Goal: Contribute content: Add original content to the website for others to see

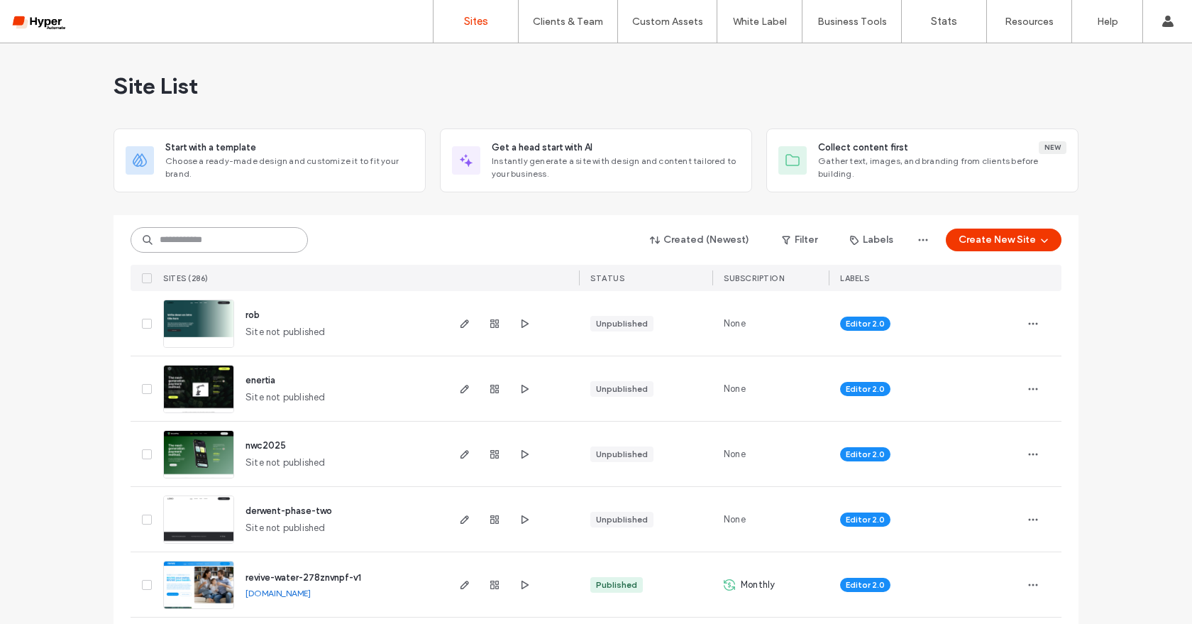
click at [192, 234] on input at bounding box center [219, 240] width 177 height 26
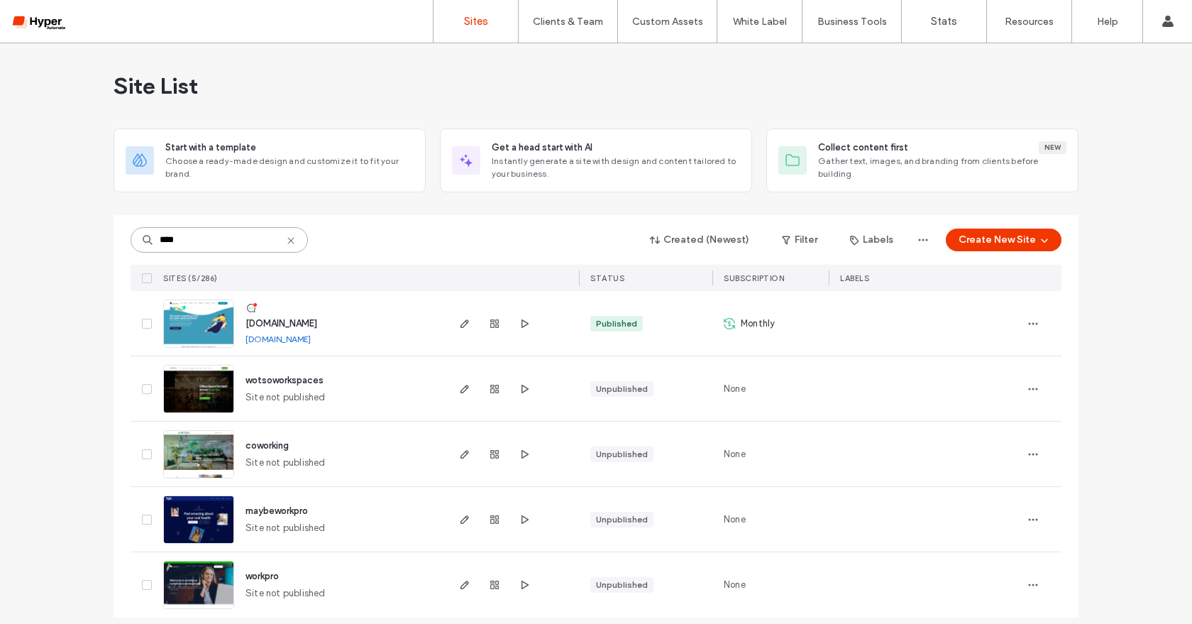
type input "****"
click at [301, 323] on span "www.workpro.com.au" at bounding box center [282, 323] width 72 height 11
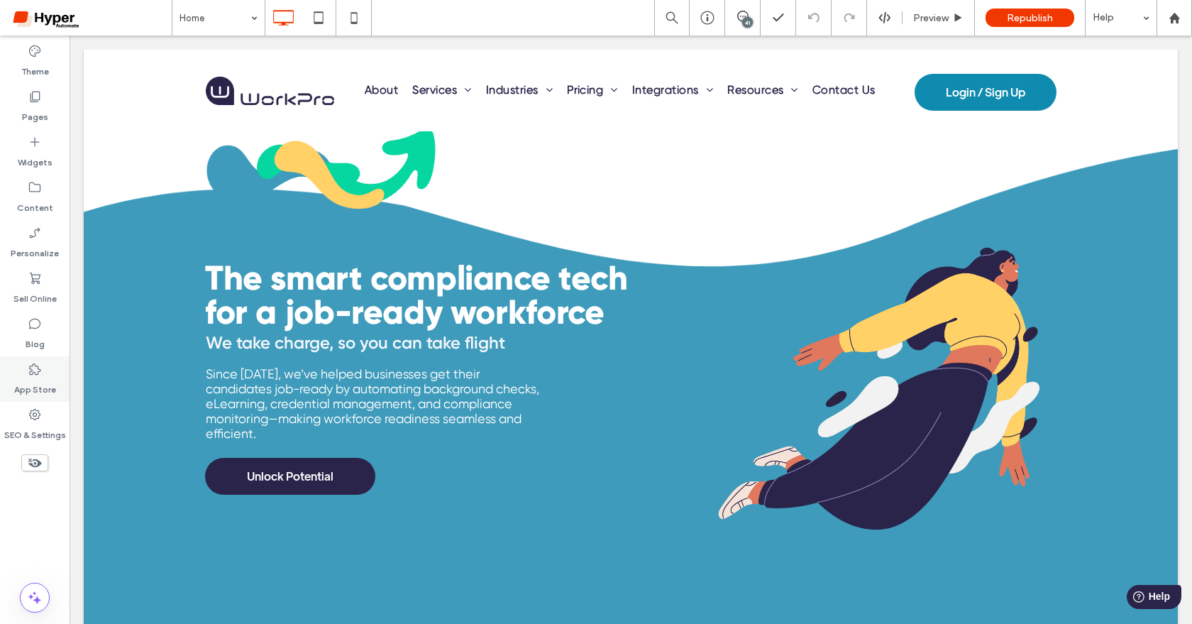
click at [29, 388] on label "App Store" at bounding box center [35, 386] width 42 height 20
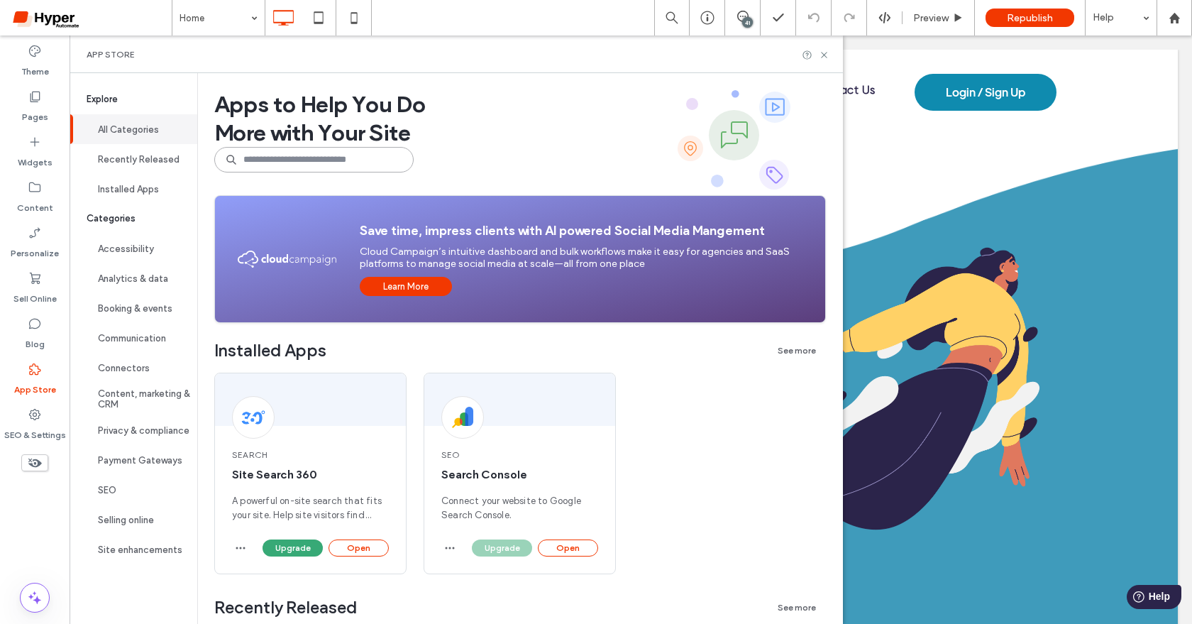
click at [248, 165] on input at bounding box center [313, 160] width 199 height 26
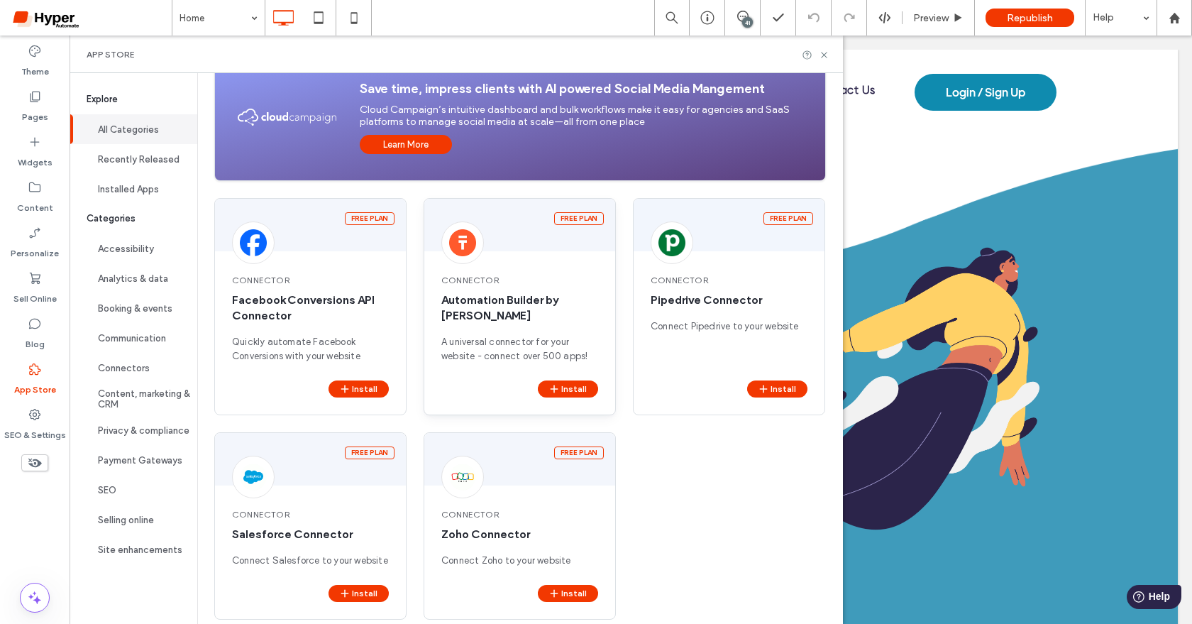
scroll to position [185, 0]
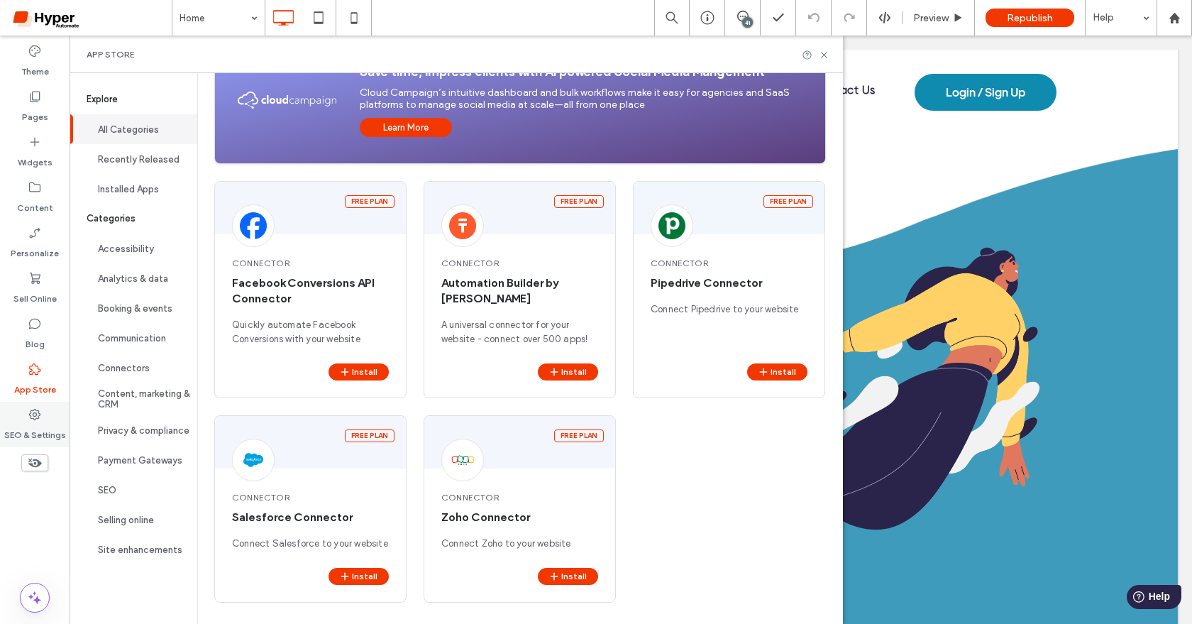
type input "***"
click at [30, 433] on label "SEO & Settings" at bounding box center [35, 432] width 62 height 20
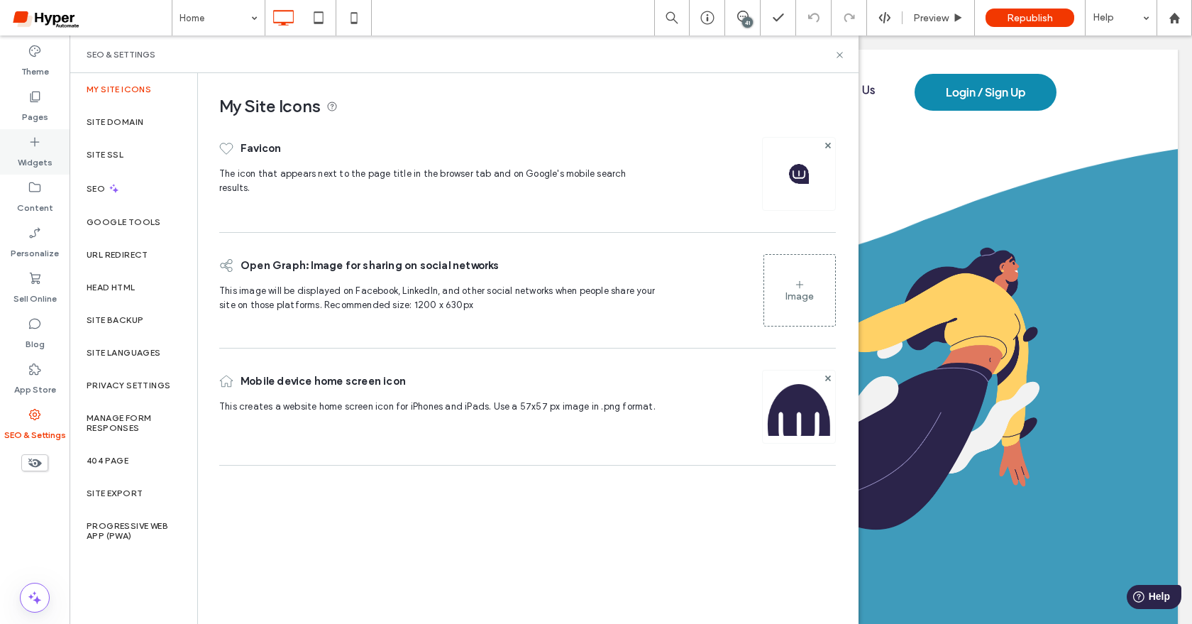
click at [35, 138] on icon at bounding box center [35, 142] width 14 height 14
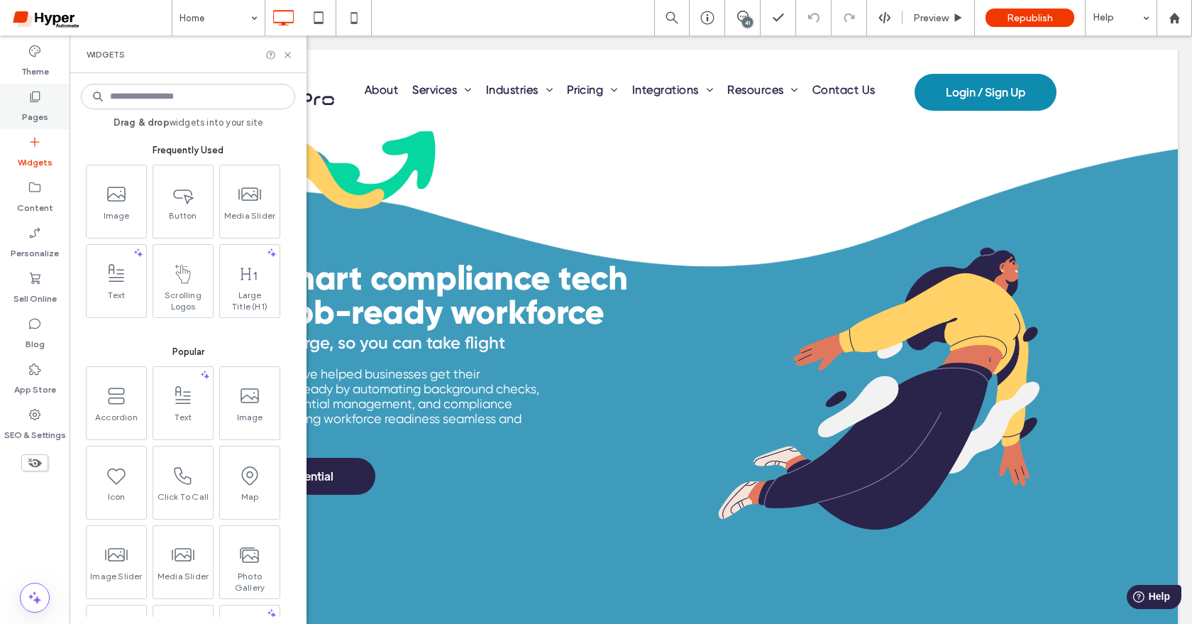
click at [43, 99] on div "Pages" at bounding box center [35, 106] width 70 height 45
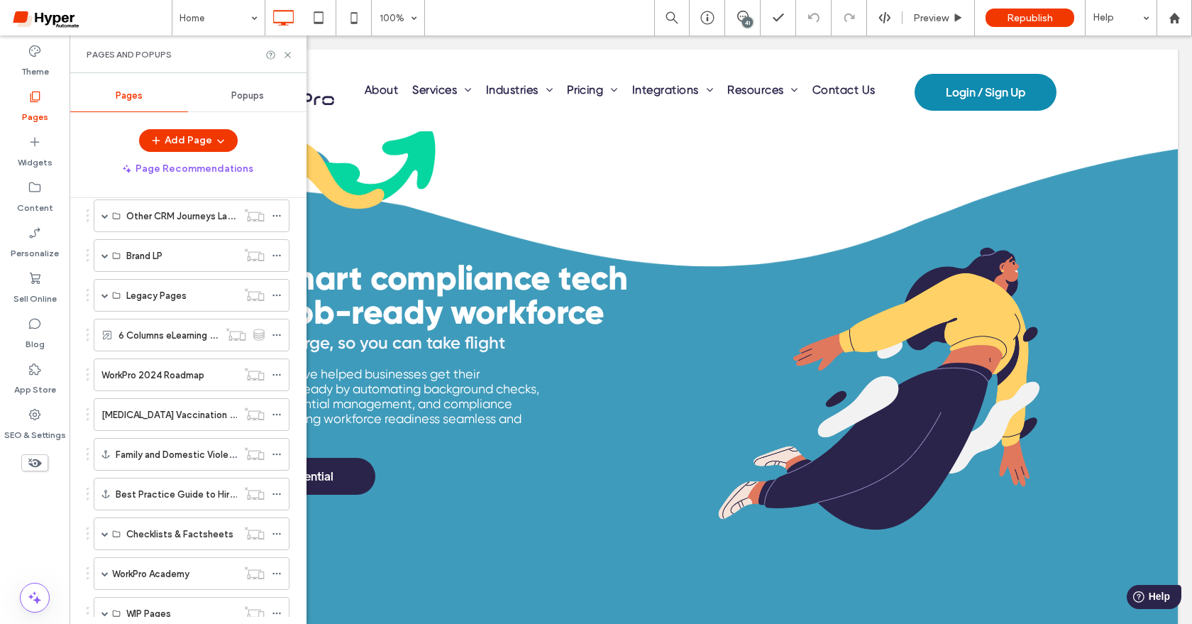
scroll to position [845, 0]
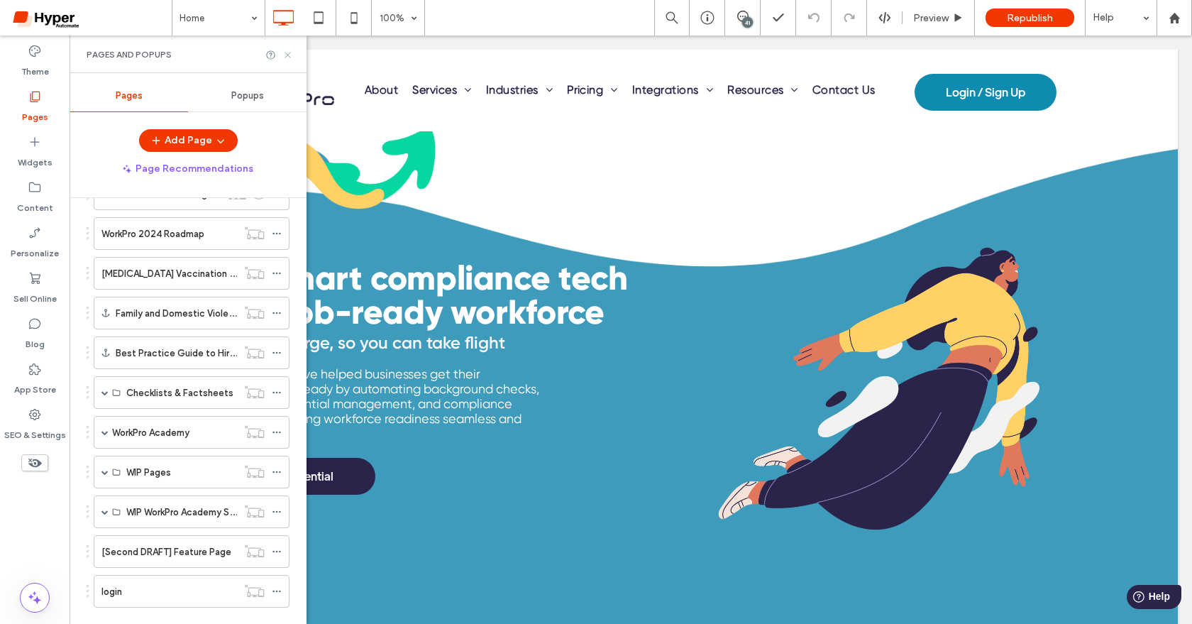
click at [287, 53] on icon at bounding box center [287, 55] width 11 height 11
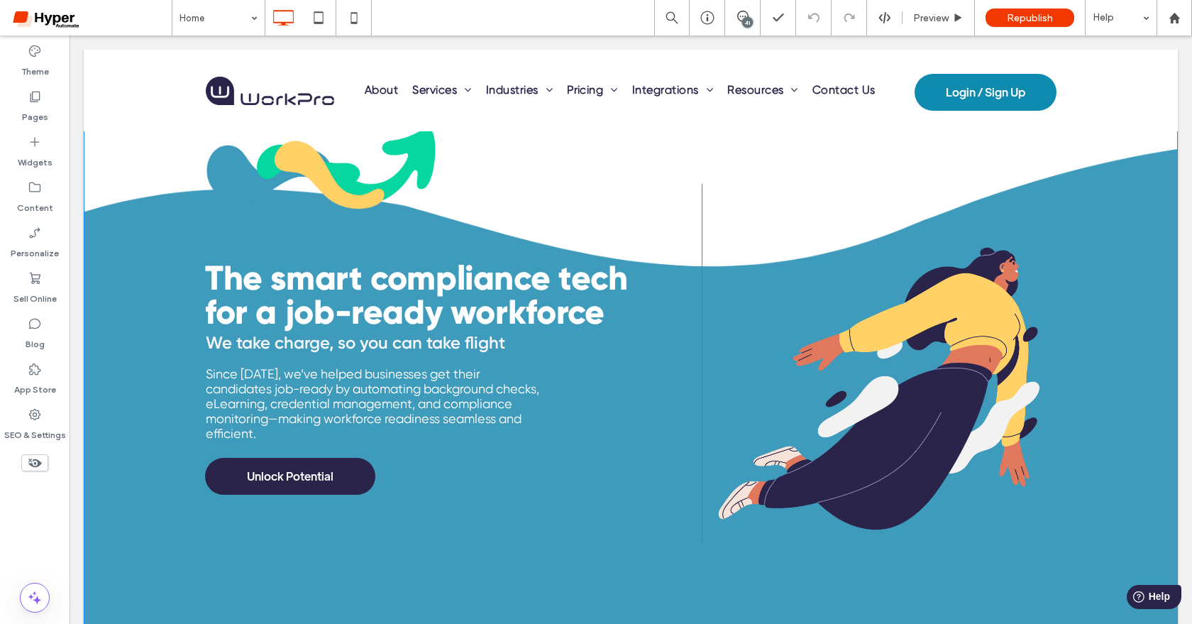
scroll to position [784, 0]
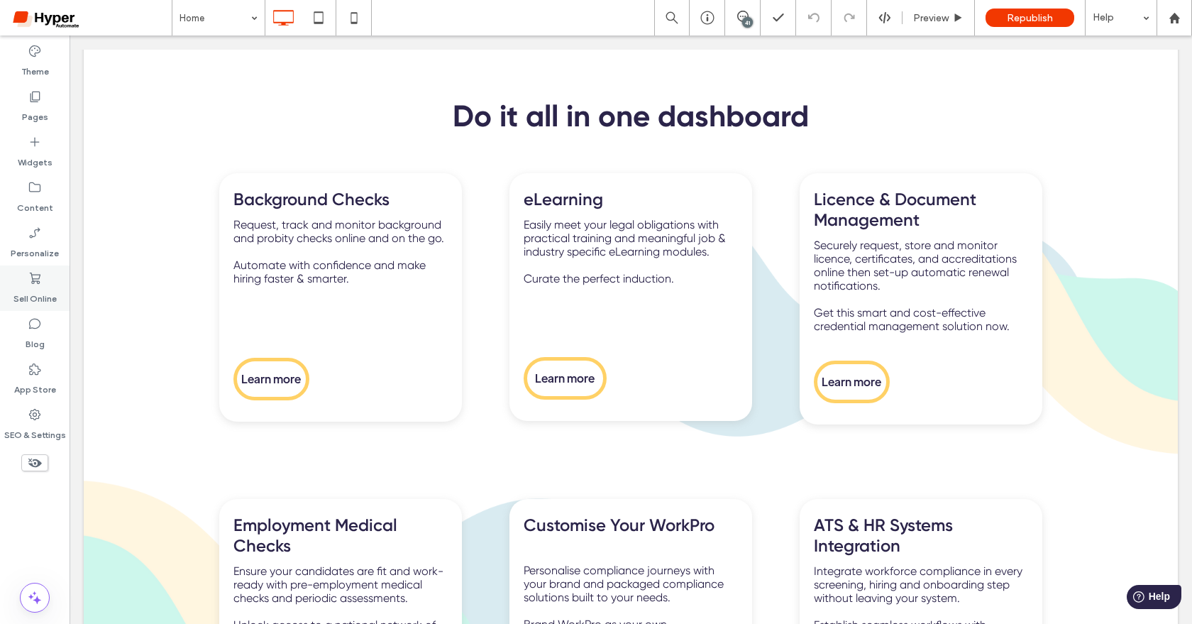
click at [35, 328] on use at bounding box center [34, 324] width 11 height 11
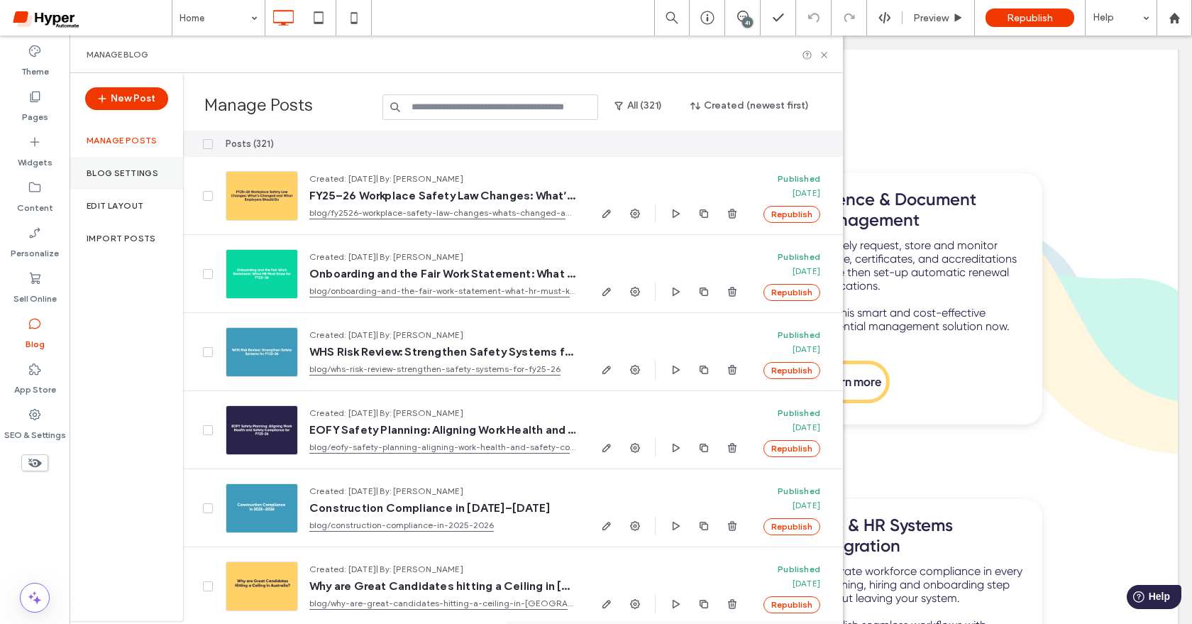
click at [162, 165] on div "Blog Settings" at bounding box center [127, 173] width 114 height 33
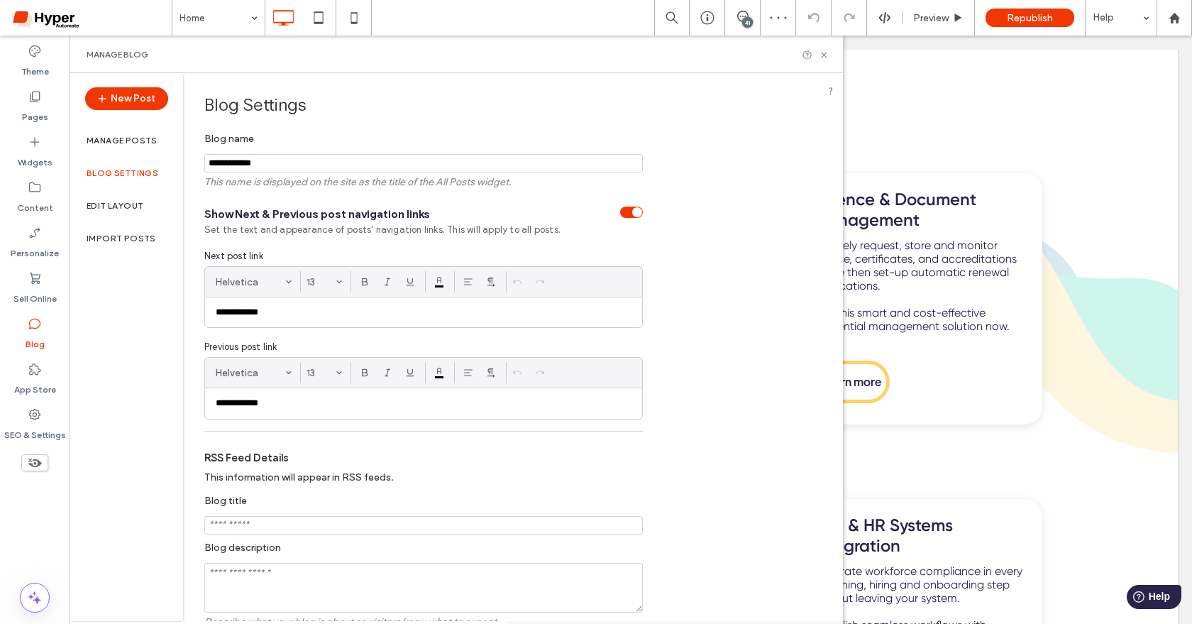
click at [48, 96] on div at bounding box center [596, 312] width 1192 height 624
click at [36, 104] on div at bounding box center [596, 312] width 1192 height 624
click at [122, 142] on div at bounding box center [596, 312] width 1192 height 624
click at [33, 429] on label "SEO & Settings" at bounding box center [35, 432] width 62 height 20
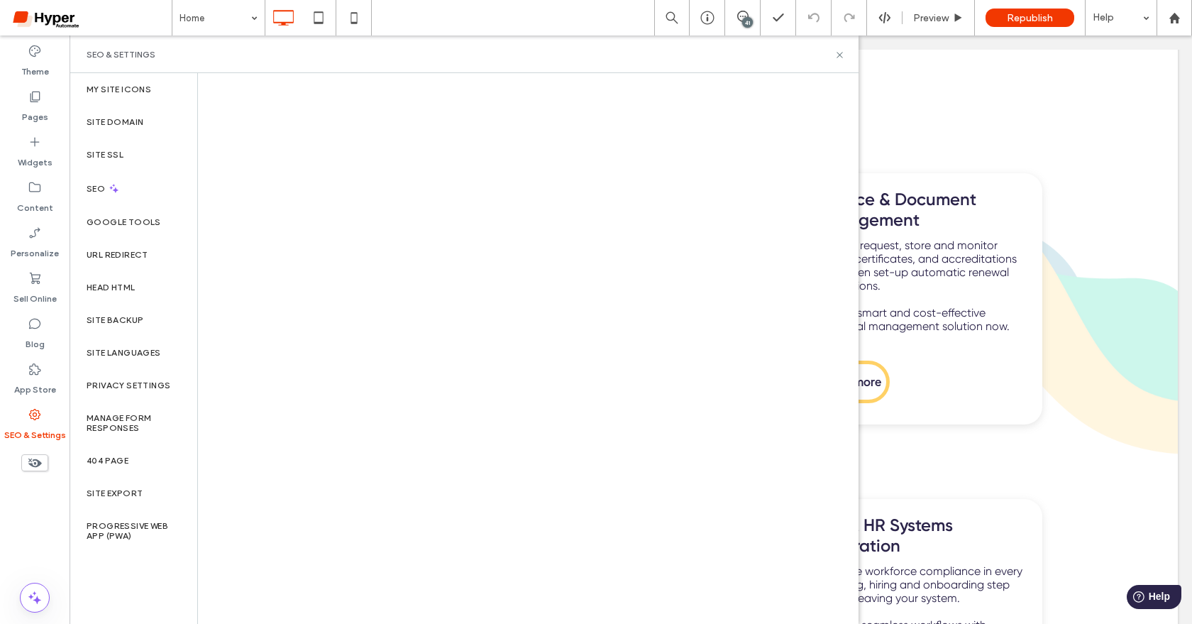
click at [33, 429] on label "SEO & Settings" at bounding box center [35, 432] width 62 height 20
click at [41, 383] on label "App Store" at bounding box center [35, 386] width 42 height 20
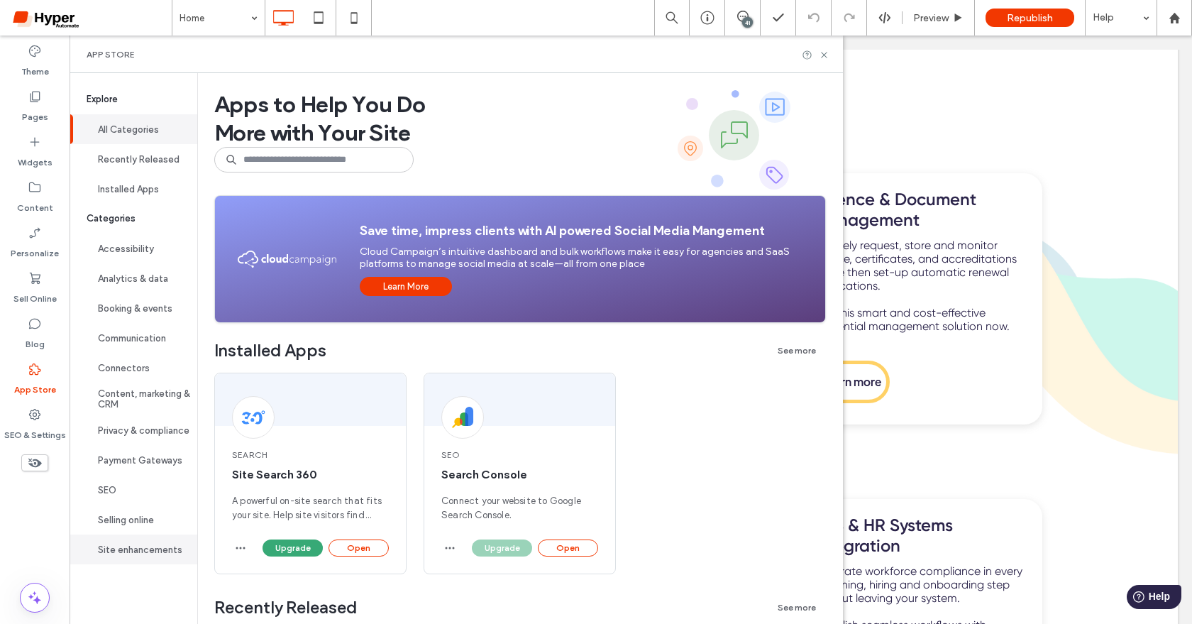
click at [134, 547] on button "Site enhancements" at bounding box center [134, 549] width 128 height 30
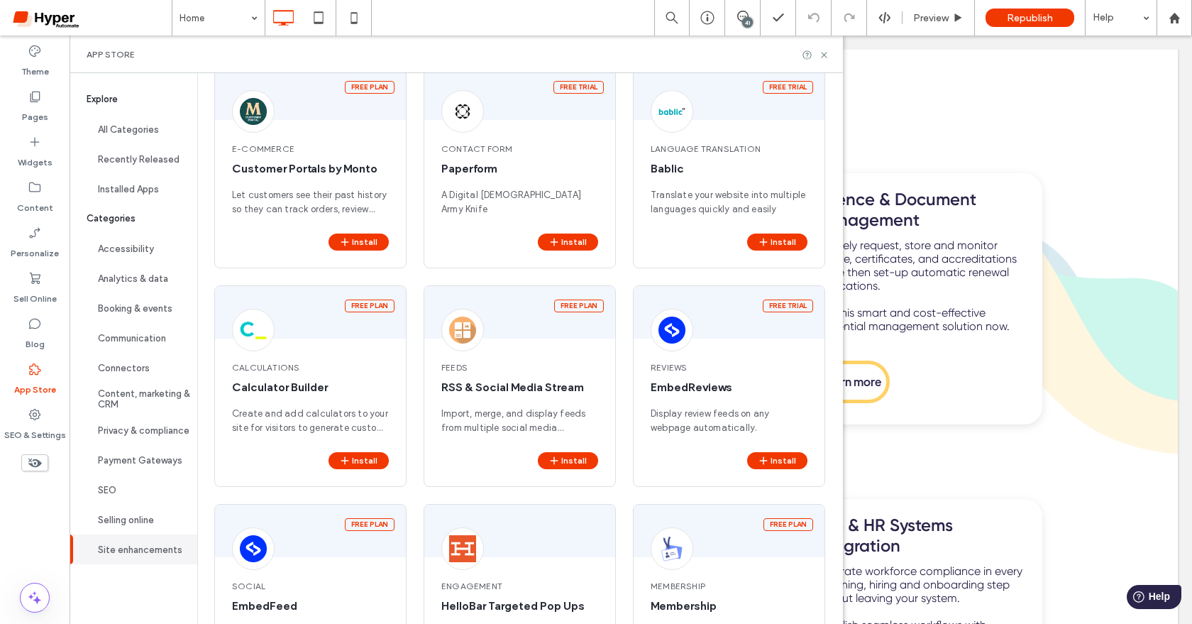
scroll to position [365, 0]
click at [1175, 24] on div at bounding box center [1174, 17] width 35 height 35
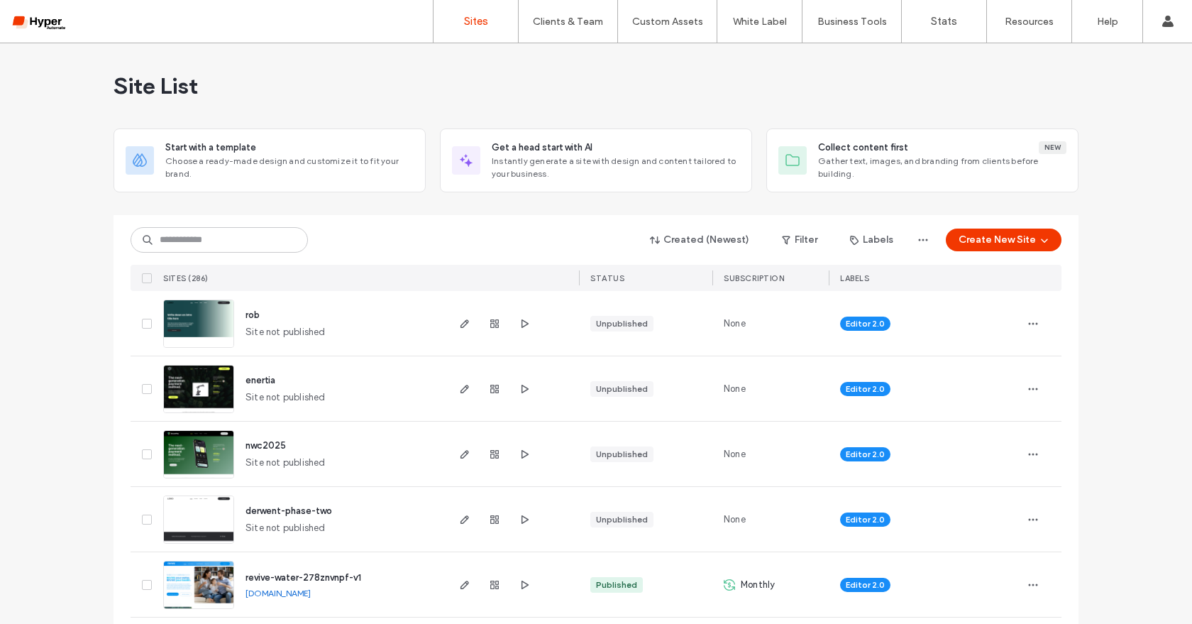
scroll to position [80, 0]
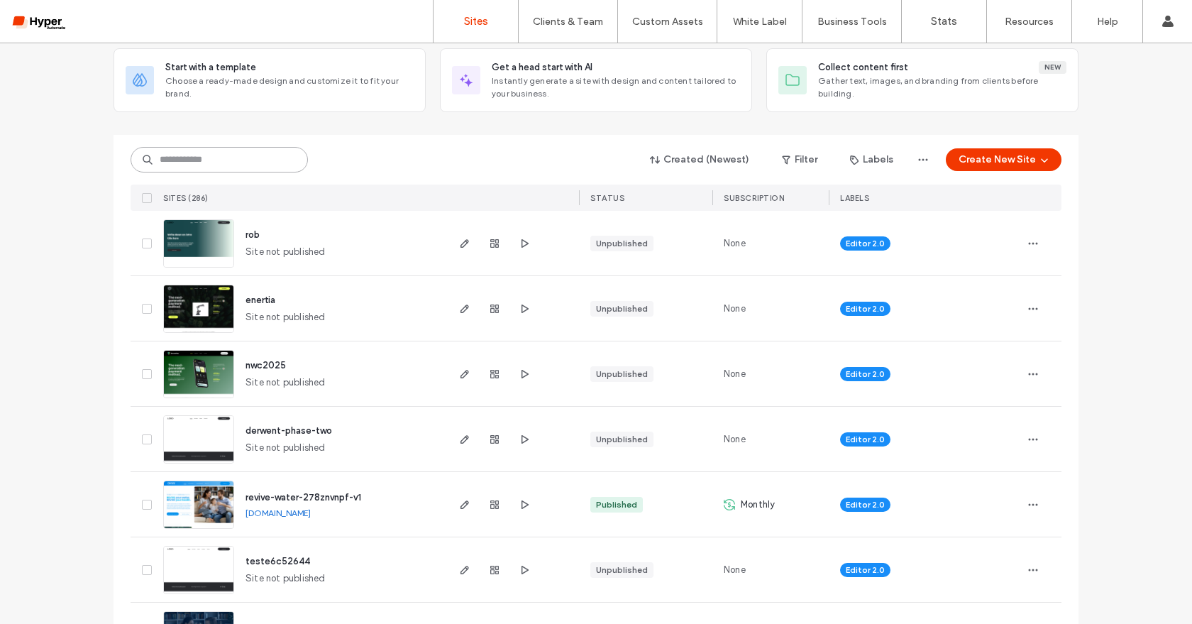
click at [226, 159] on input at bounding box center [219, 160] width 177 height 26
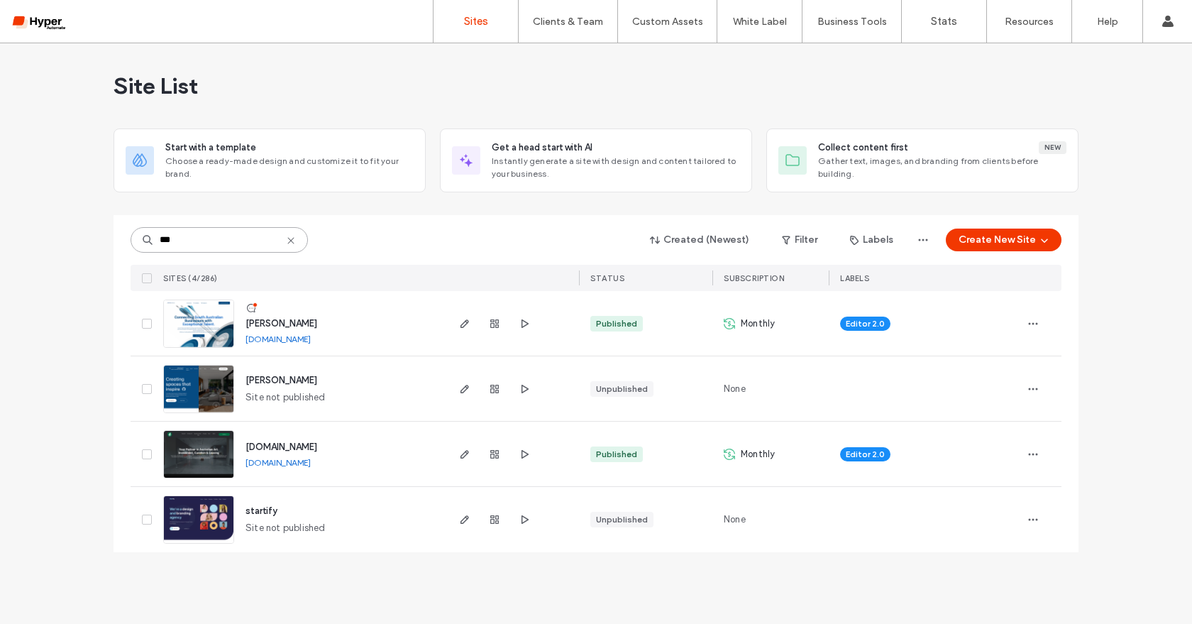
scroll to position [0, 0]
type input "***"
click at [278, 446] on span "[DOMAIN_NAME]" at bounding box center [282, 446] width 72 height 11
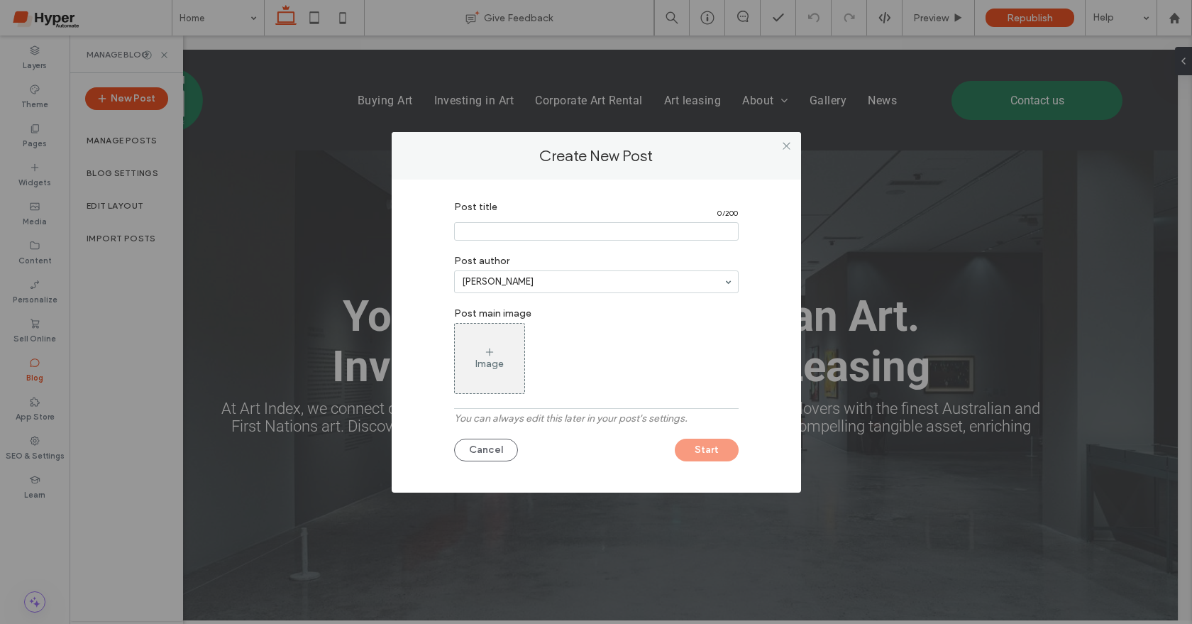
click at [522, 224] on input "Post title" at bounding box center [596, 231] width 285 height 18
click at [507, 237] on input "Post title" at bounding box center [596, 231] width 285 height 18
paste input "**********"
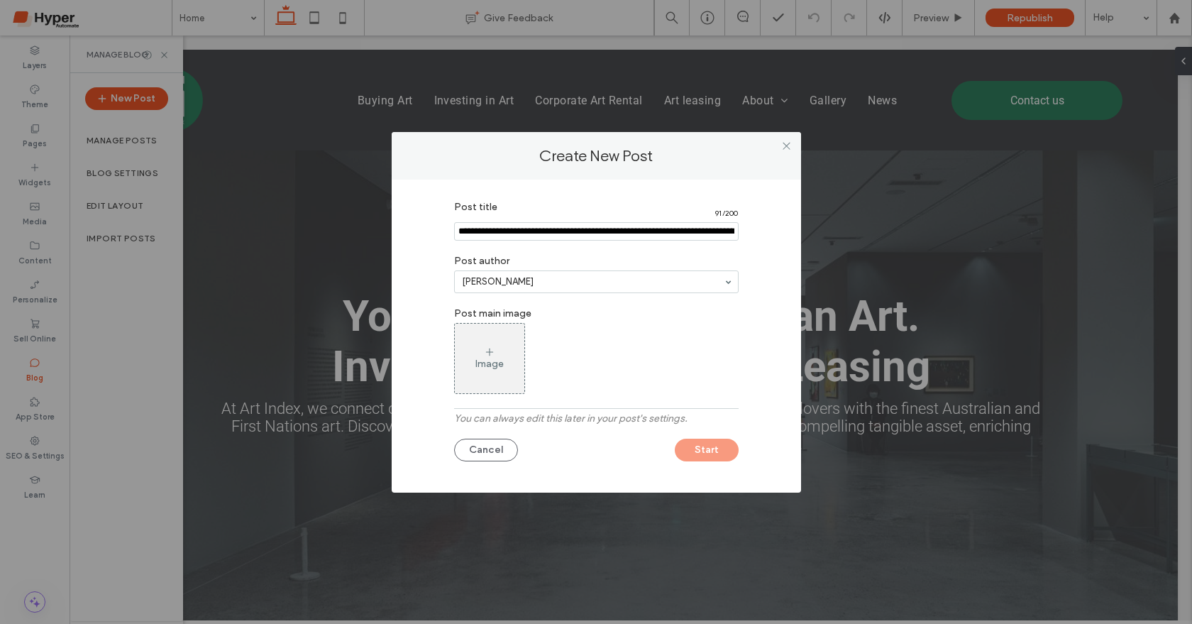
scroll to position [0, 119]
type input "**********"
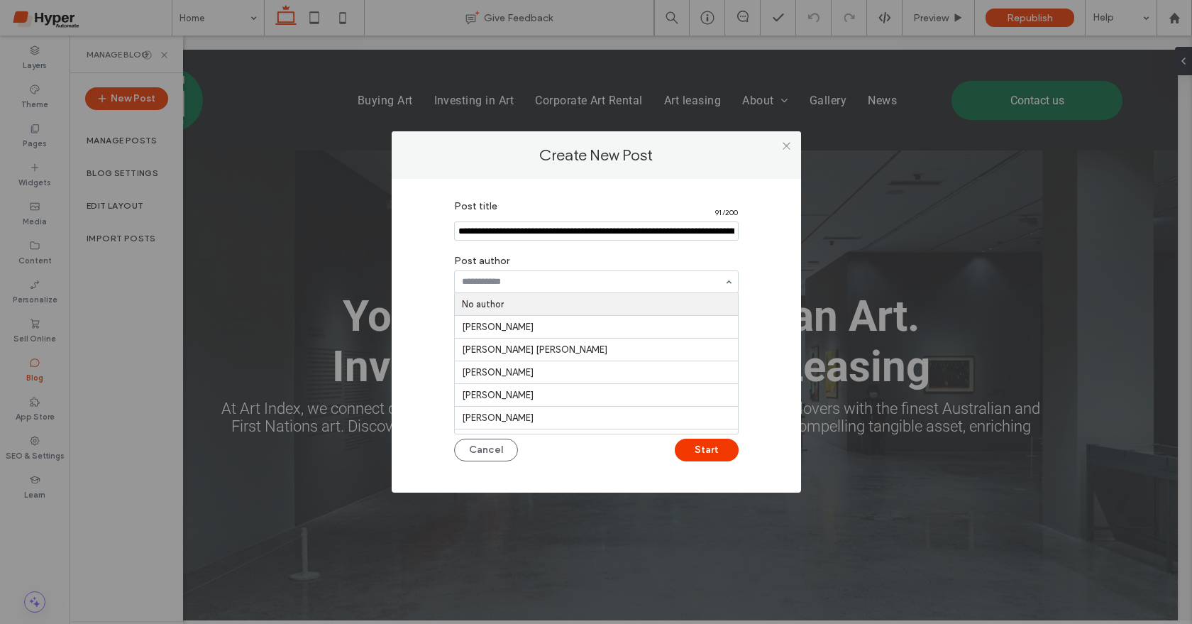
click at [546, 285] on input at bounding box center [593, 282] width 262 height 10
type input "*"
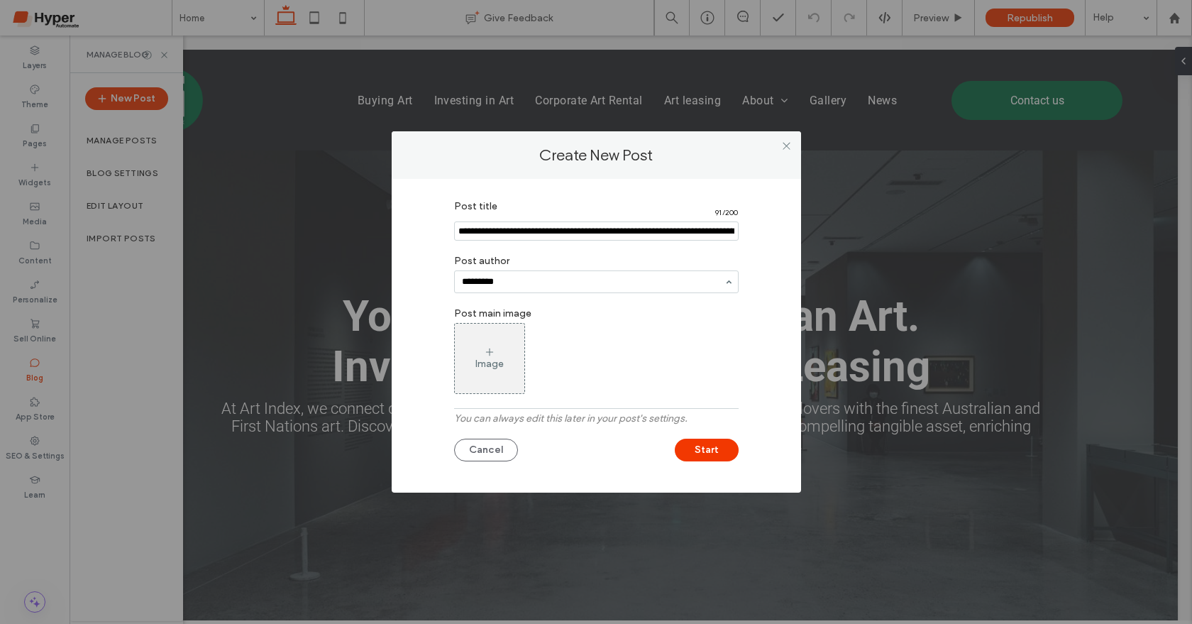
type input "*********"
click at [703, 446] on button "Start" at bounding box center [707, 450] width 64 height 23
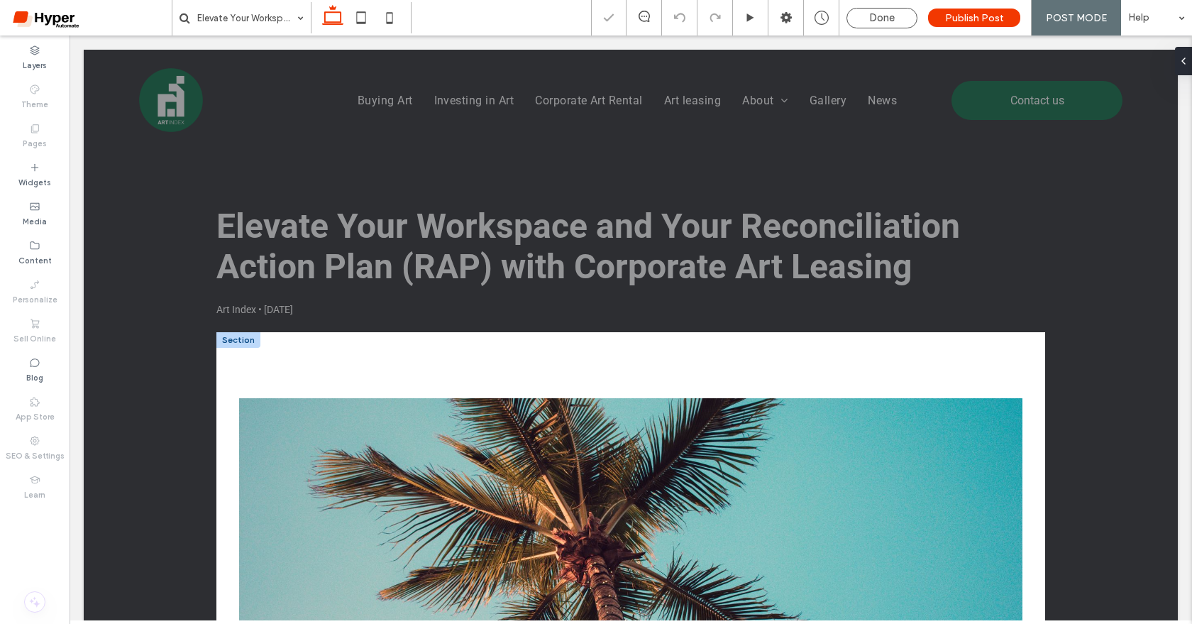
click at [246, 336] on div at bounding box center [238, 340] width 44 height 16
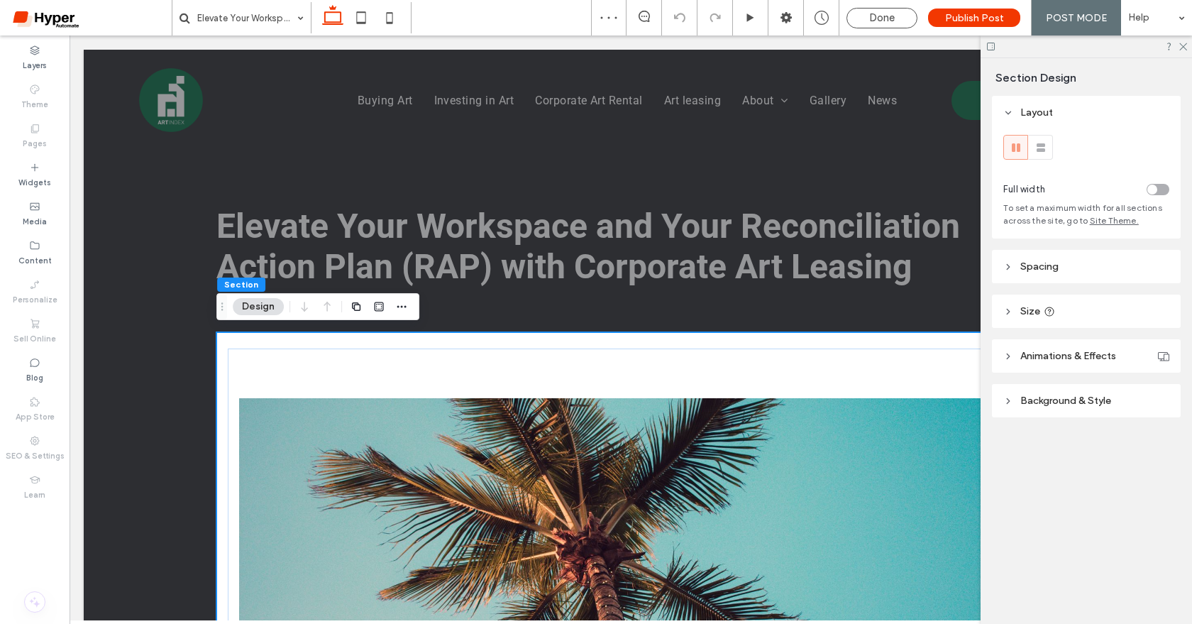
click at [1122, 406] on header "Background & Style" at bounding box center [1086, 400] width 189 height 33
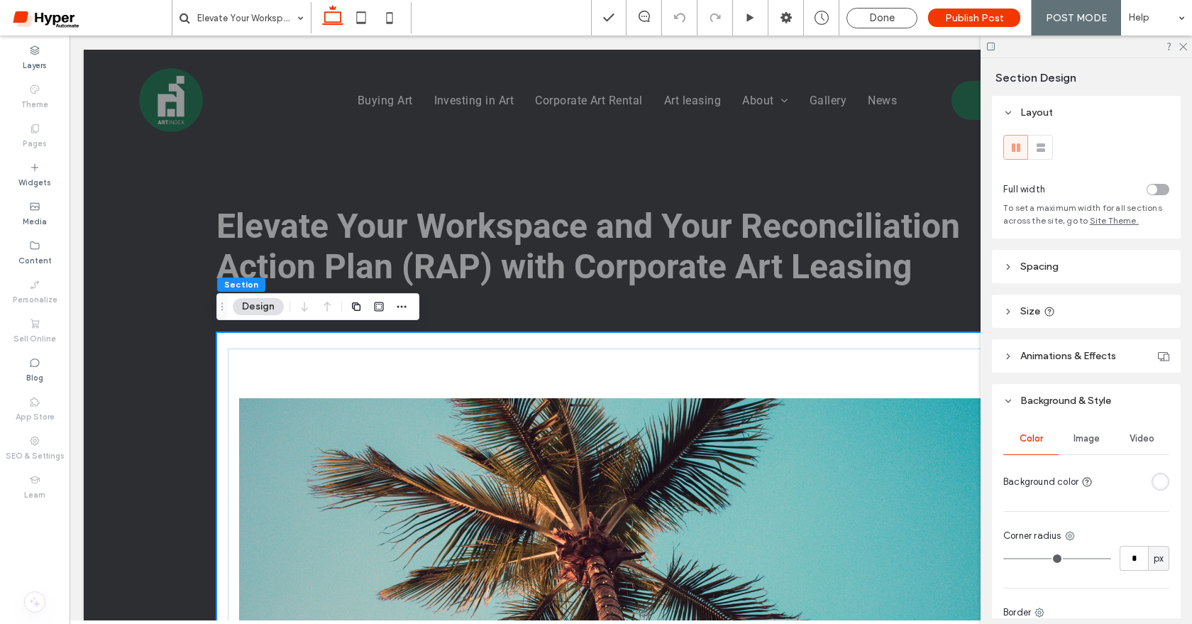
click at [1170, 487] on div "Color Image Video Background color Corner radius * px Border *** Shadow" at bounding box center [1086, 567] width 189 height 301
click at [1167, 484] on div "rgba(255, 255, 255, 1)" at bounding box center [1161, 482] width 18 height 18
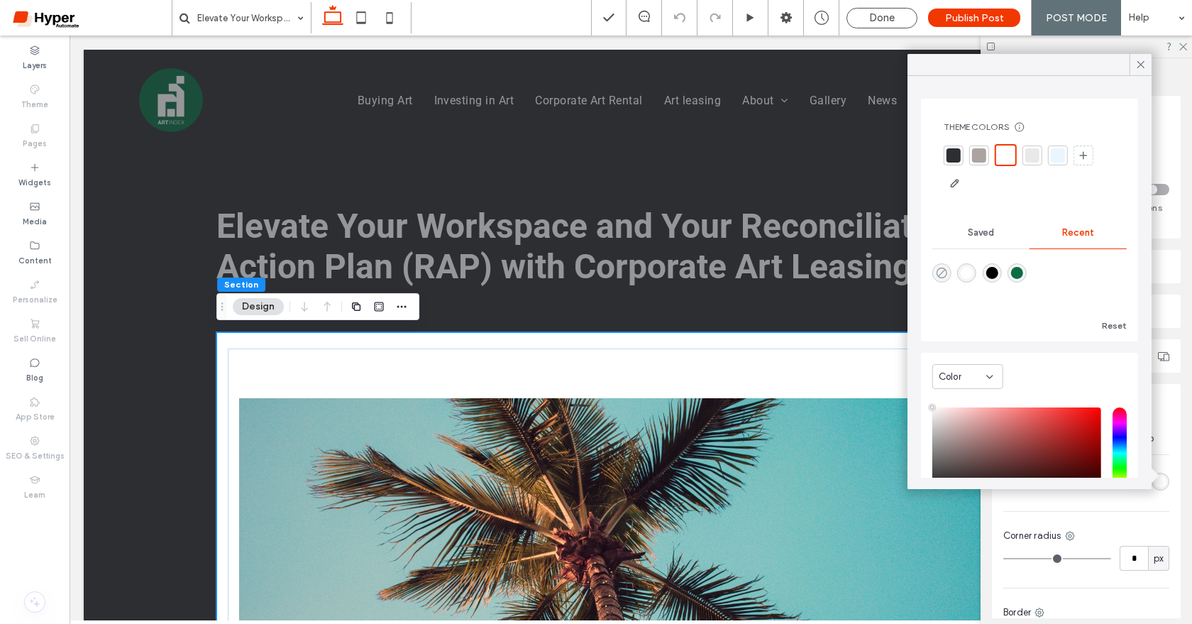
click at [940, 271] on icon "rgba(0, 0, 0, 0)" at bounding box center [942, 273] width 12 height 12
type input "*******"
type input "*"
type input "**"
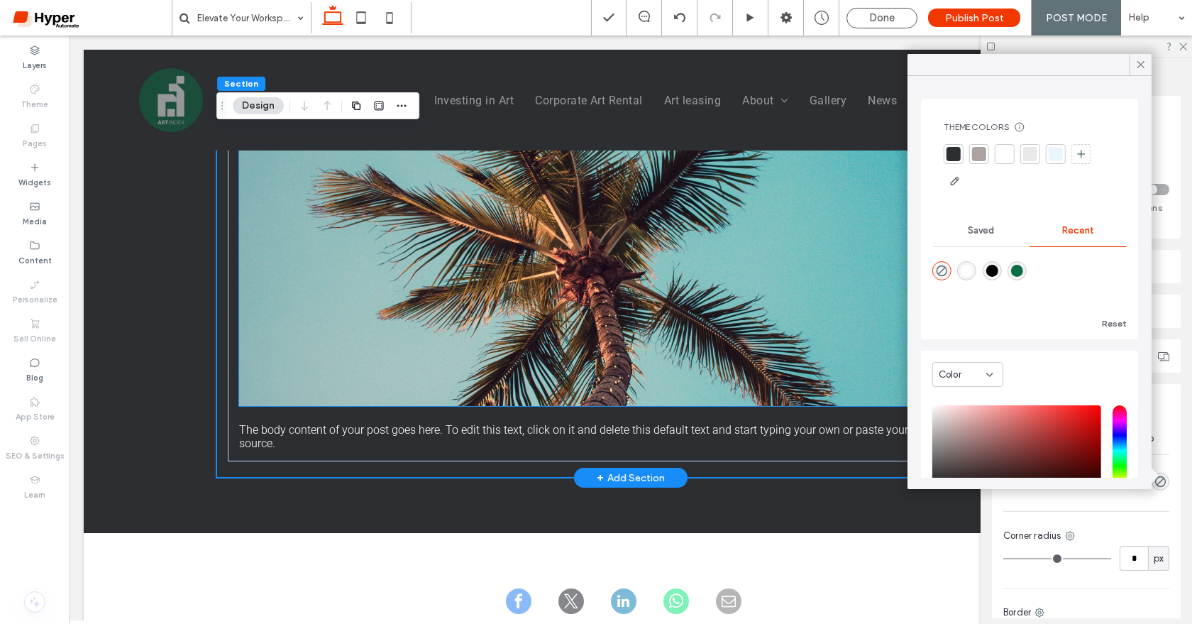
scroll to position [383, 0]
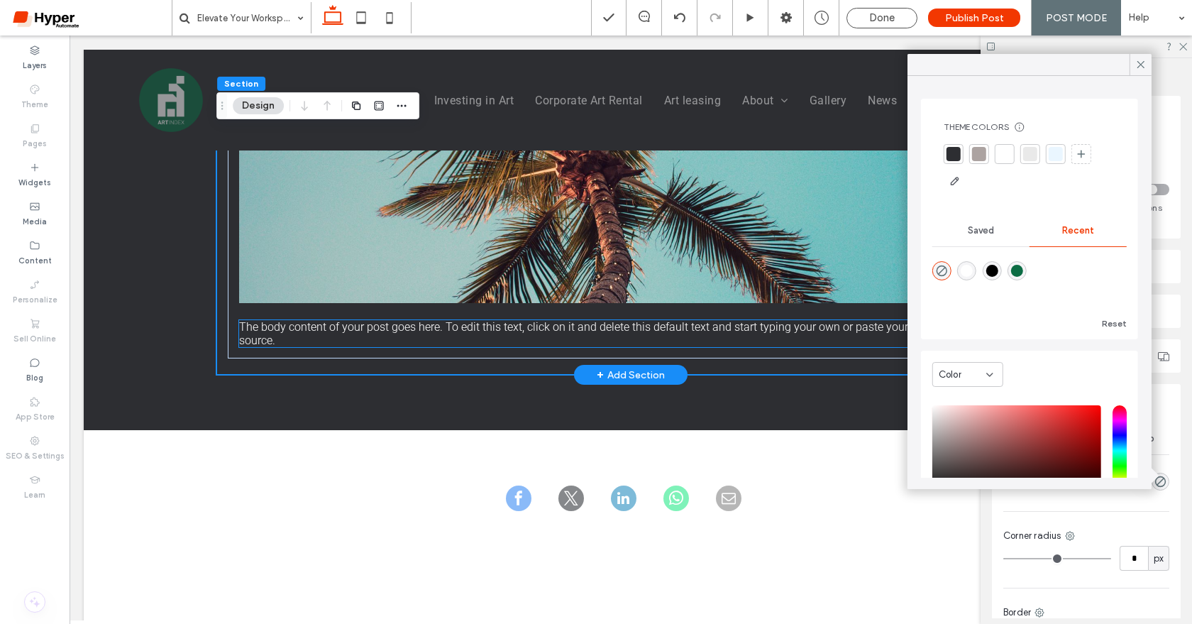
click at [488, 334] on p "The body content of your post goes here. To edit this text, click on it and del…" at bounding box center [630, 333] width 783 height 27
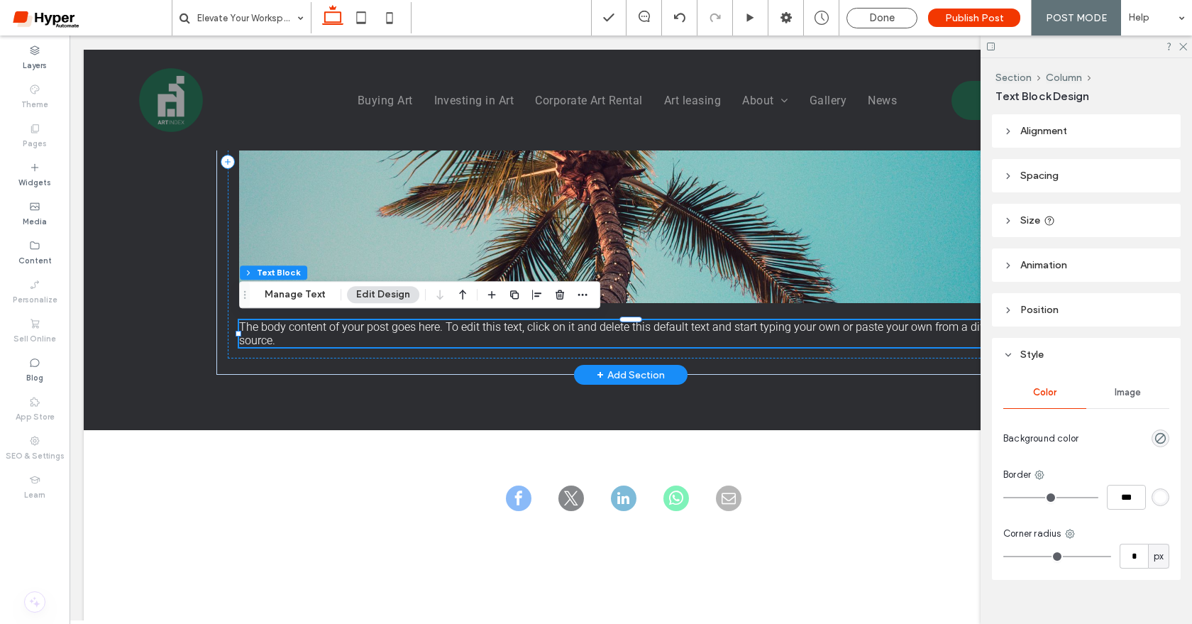
click at [488, 334] on p "The body content of your post goes here. To edit this text, click on it and del…" at bounding box center [630, 333] width 783 height 27
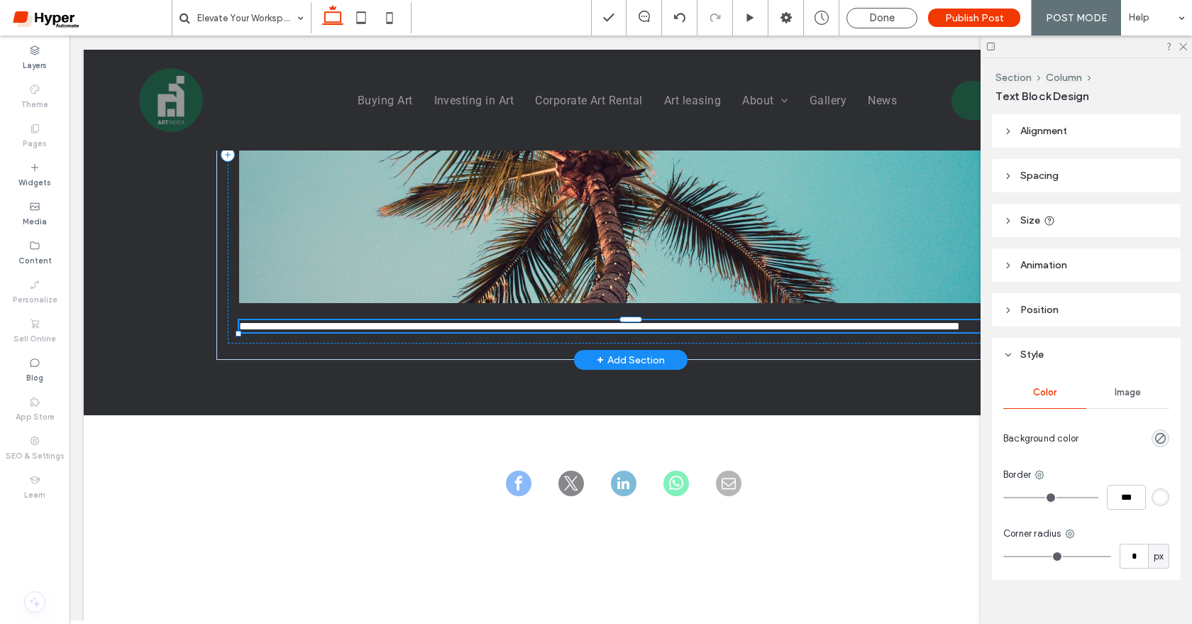
type input "******"
type input "**"
click at [488, 332] on p "**********" at bounding box center [630, 326] width 783 height 12
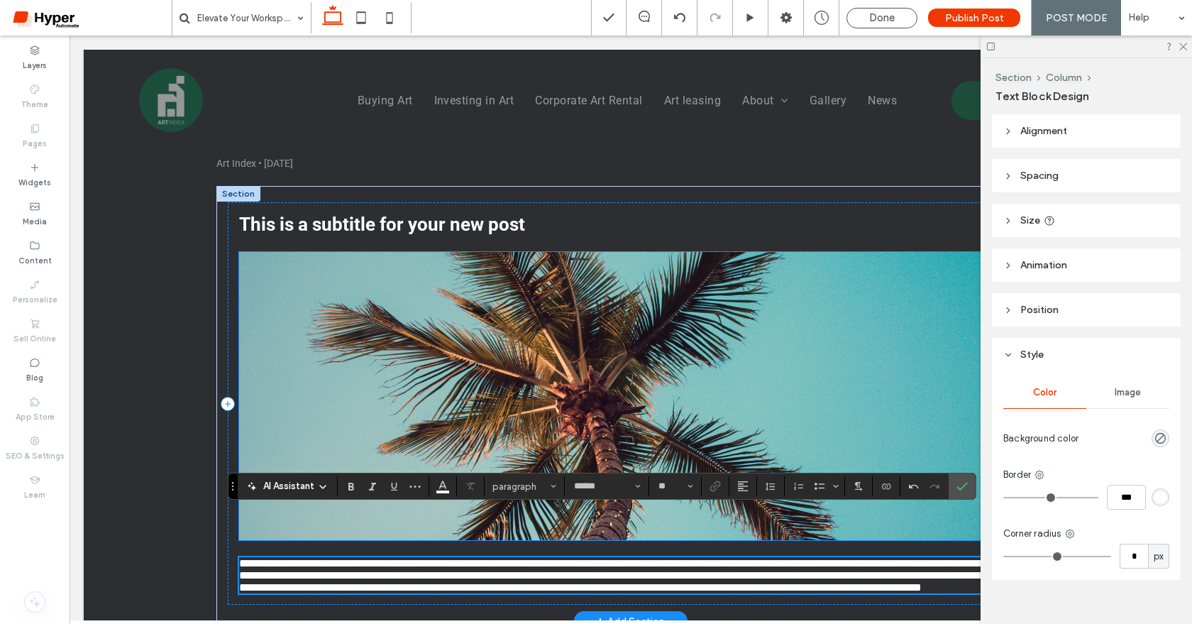
scroll to position [145, 0]
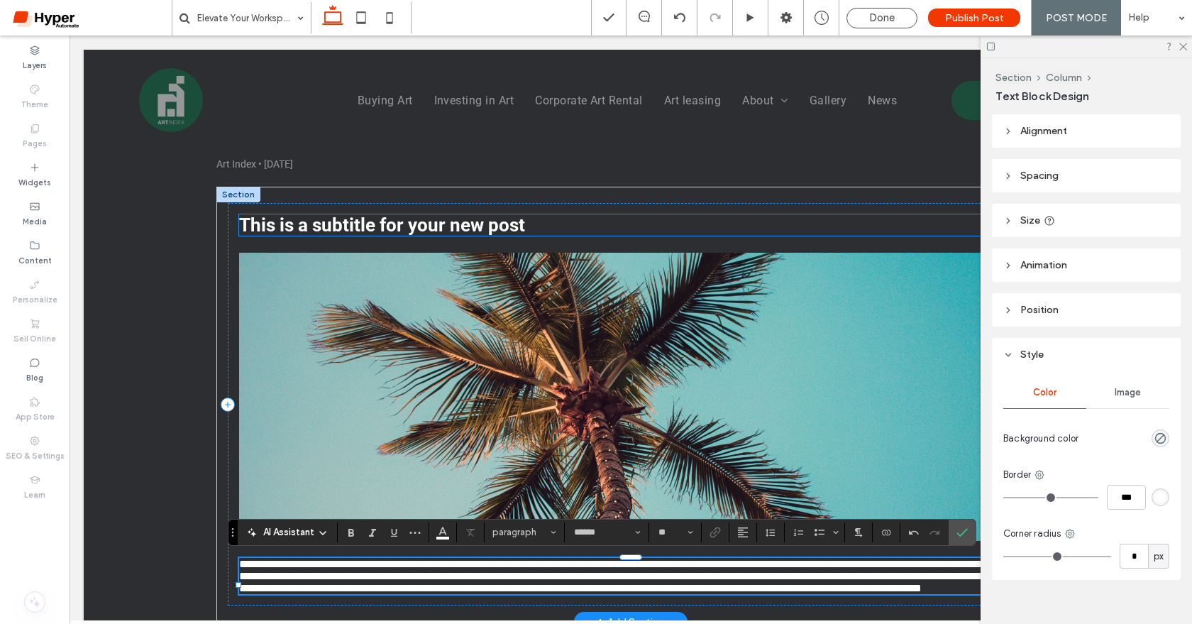
click at [446, 226] on span "This is a subtitle for your new post" at bounding box center [382, 224] width 286 height 21
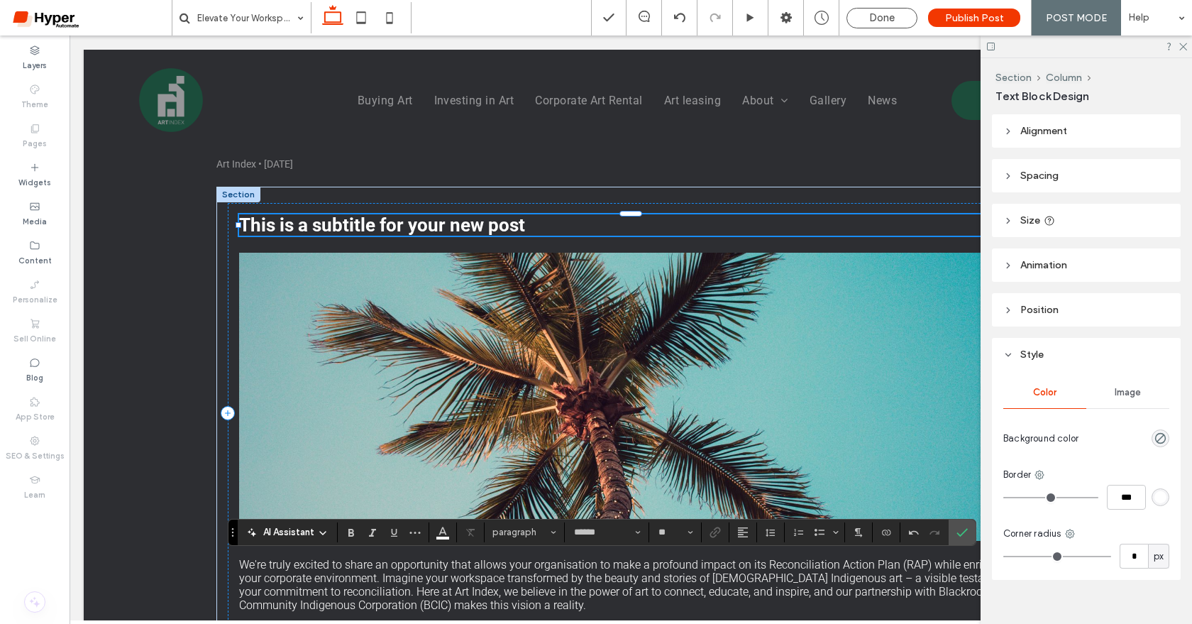
click at [446, 226] on span "This is a subtitle for your new post" at bounding box center [382, 224] width 286 height 21
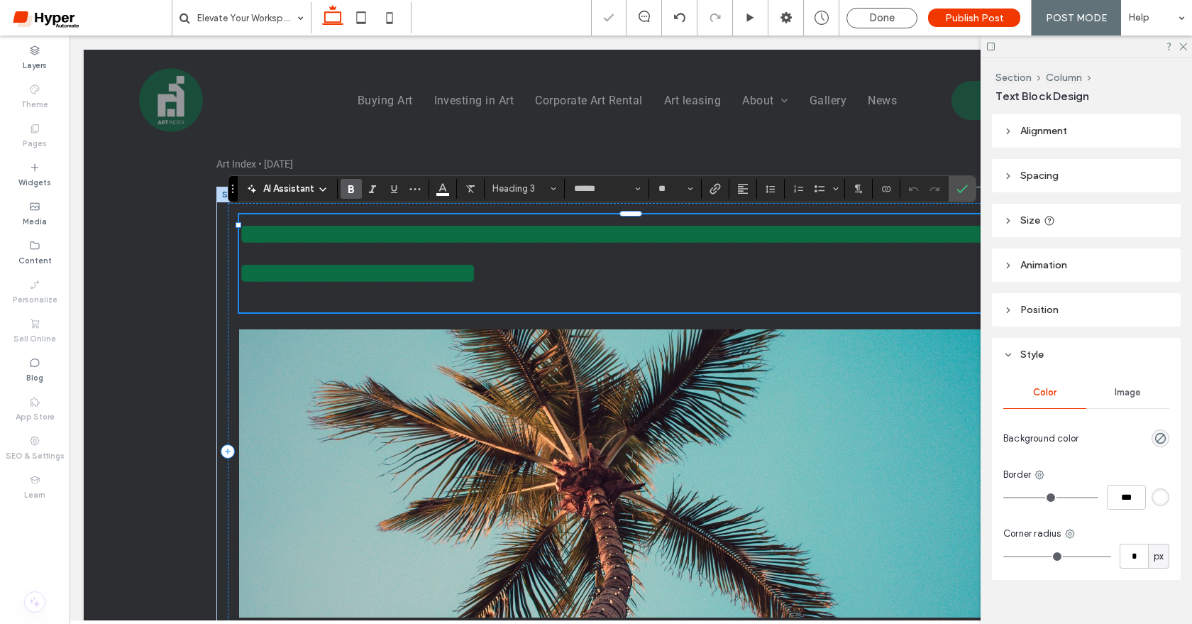
scroll to position [0, 0]
type input "**"
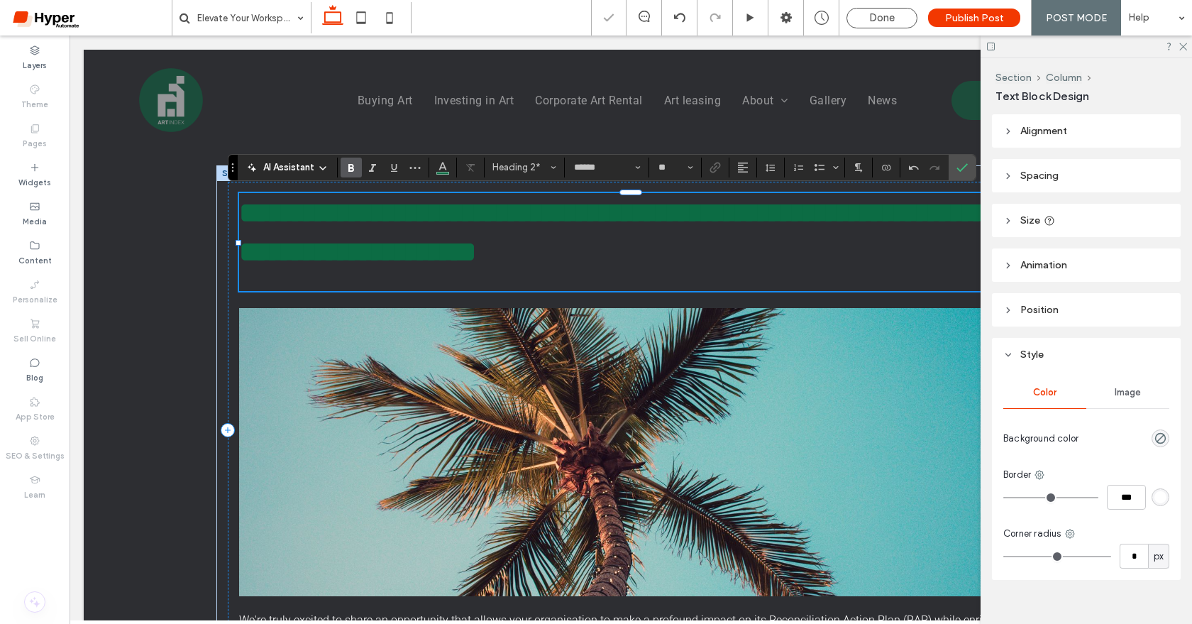
click at [451, 269] on h2 "**********" at bounding box center [630, 232] width 783 height 78
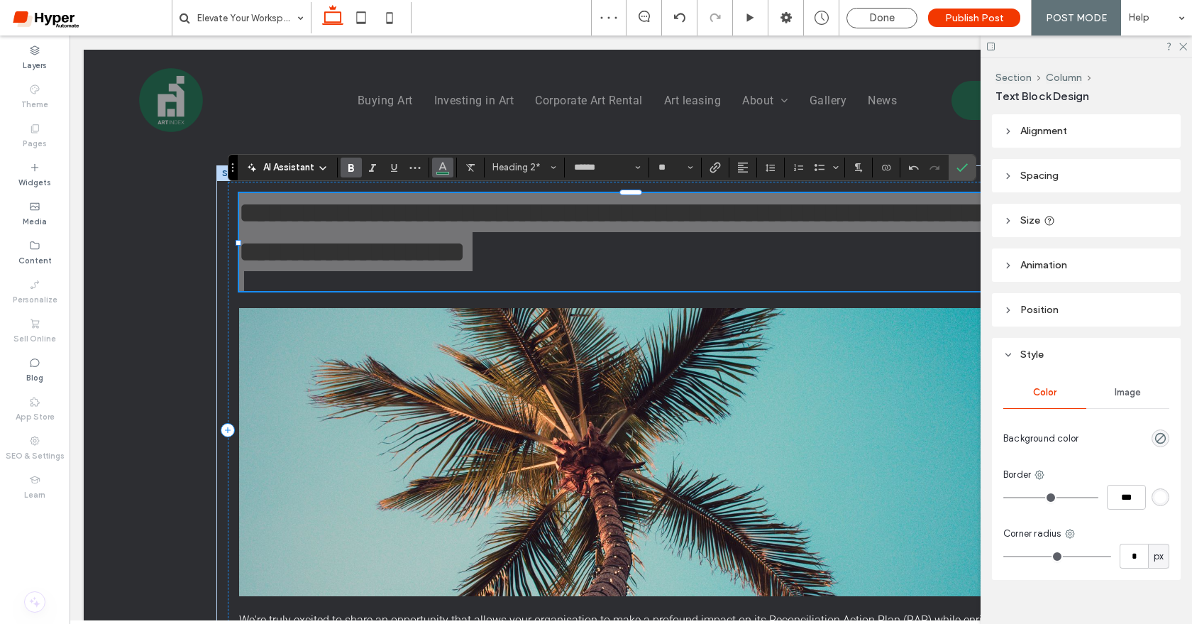
click at [443, 162] on icon "Color" at bounding box center [442, 165] width 11 height 11
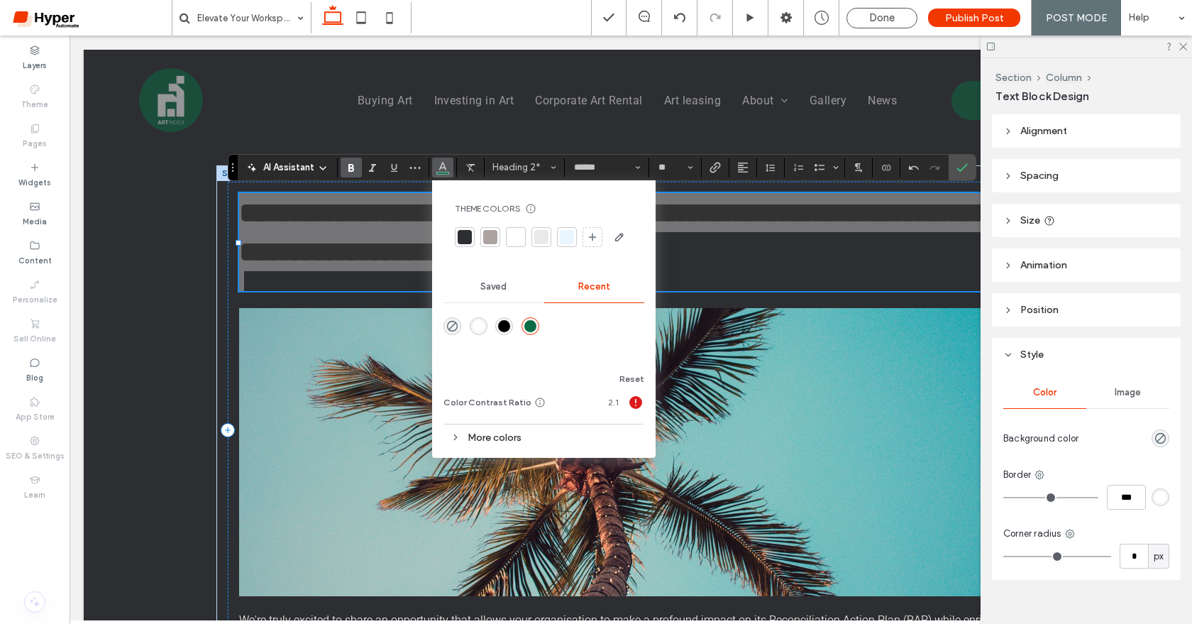
click at [510, 239] on div at bounding box center [516, 237] width 14 height 14
click at [404, 331] on img at bounding box center [630, 452] width 783 height 288
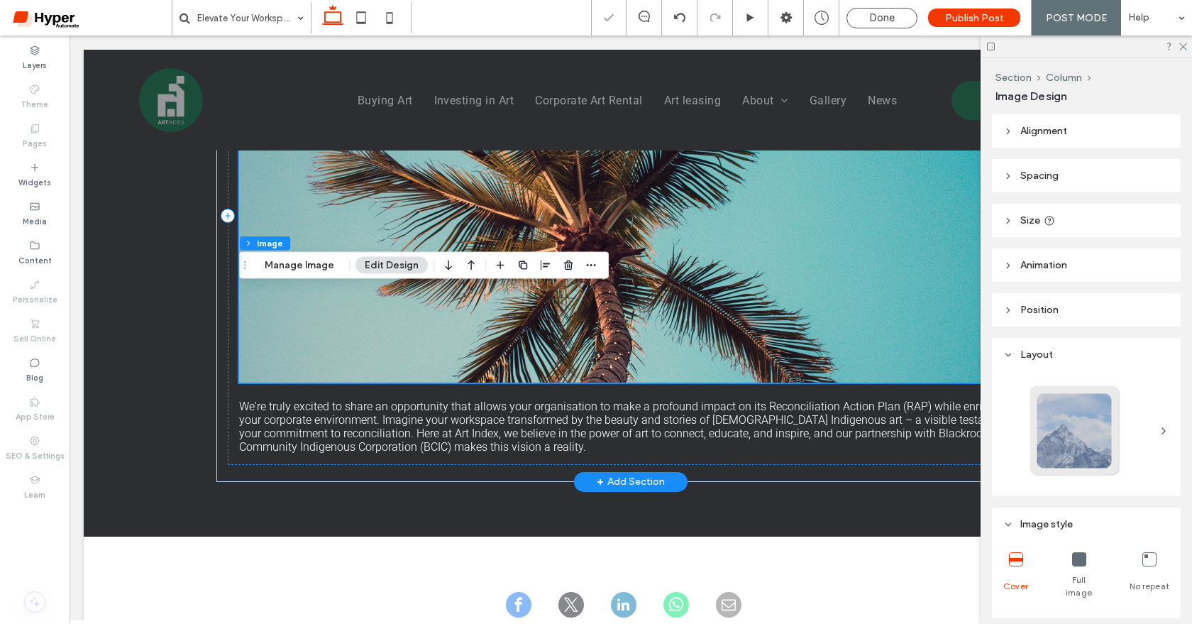
scroll to position [513, 0]
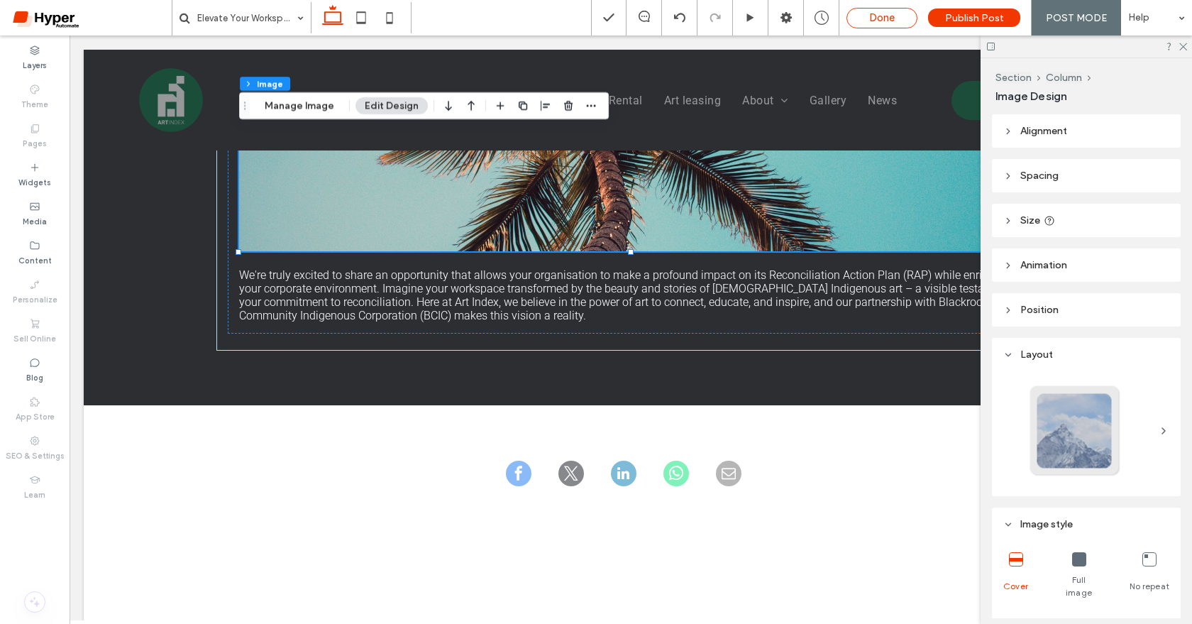
click at [903, 25] on div "Done" at bounding box center [882, 18] width 71 height 21
click at [884, 16] on span "Done" at bounding box center [882, 17] width 26 height 13
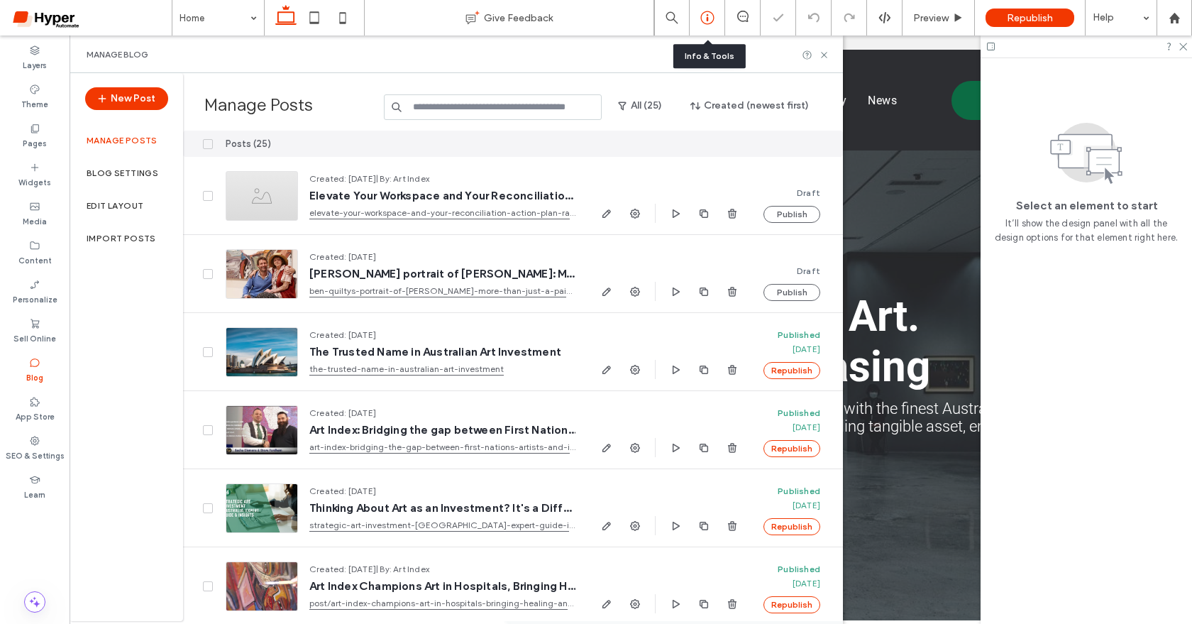
click at [704, 18] on icon at bounding box center [707, 18] width 14 height 14
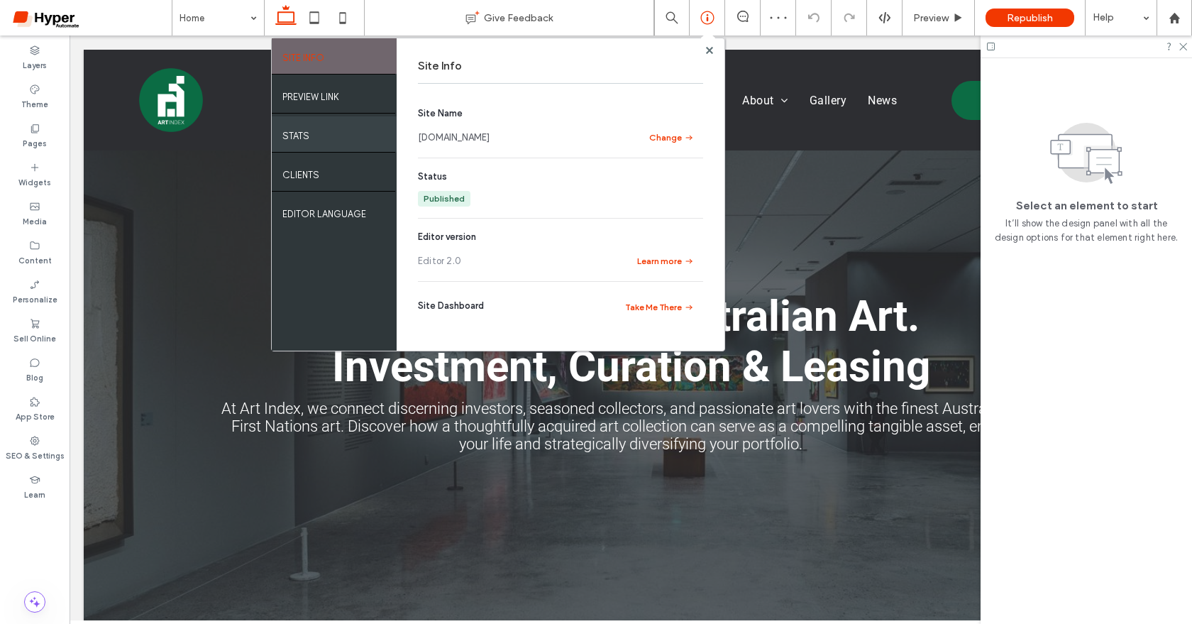
click at [322, 143] on div "STATS" at bounding box center [334, 133] width 125 height 35
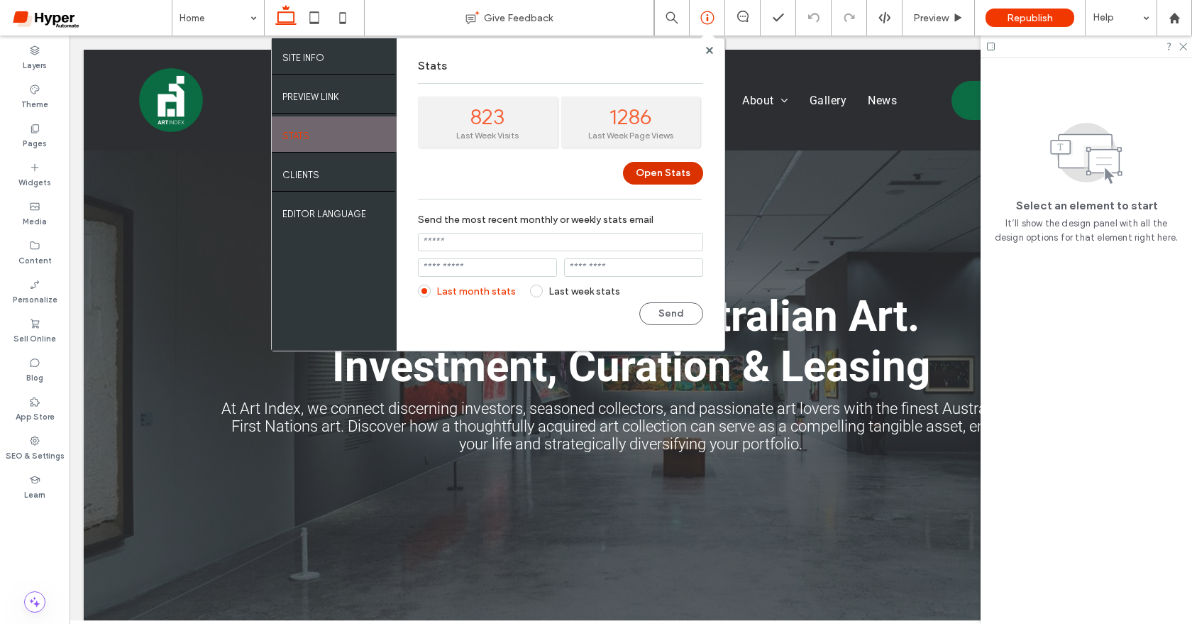
click at [677, 176] on button "Open Stats" at bounding box center [663, 173] width 80 height 23
click at [34, 329] on icon at bounding box center [34, 323] width 11 height 11
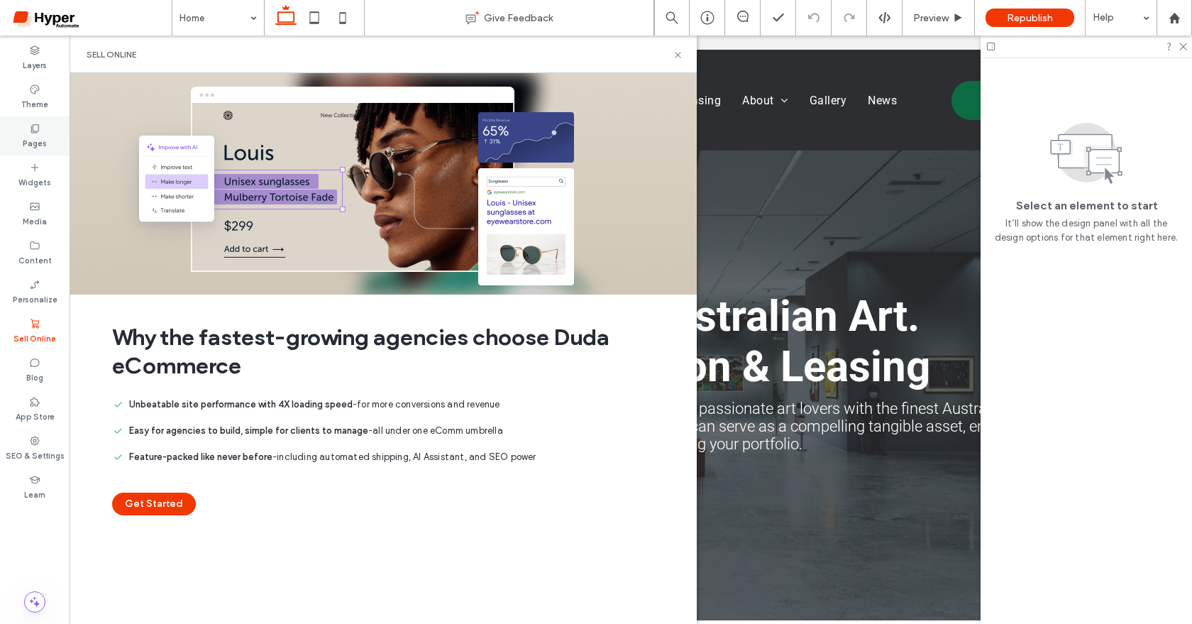
click at [29, 136] on label "Pages" at bounding box center [35, 142] width 24 height 16
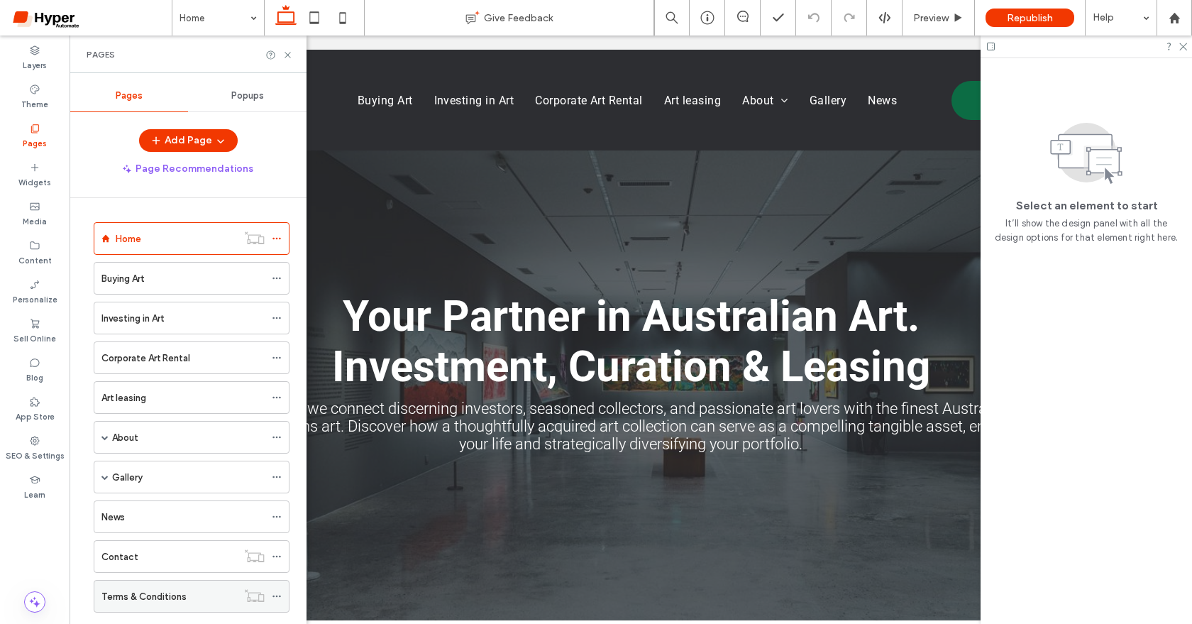
scroll to position [258, 0]
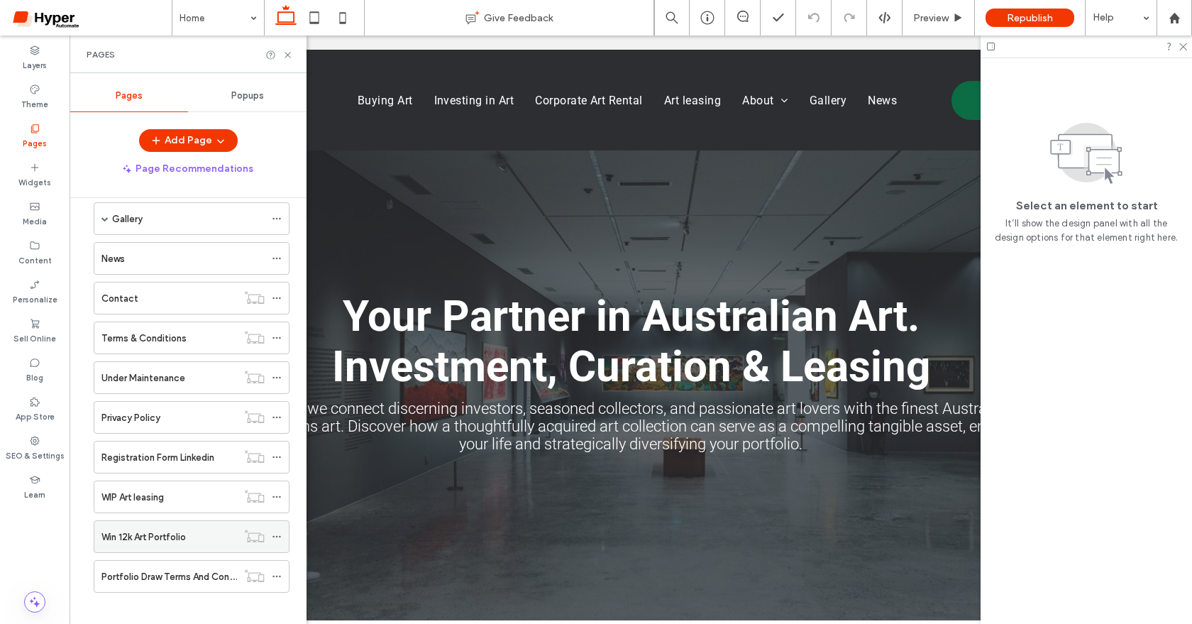
click at [181, 529] on label "Win 12k Art Portfolio" at bounding box center [143, 536] width 84 height 25
click at [287, 55] on use at bounding box center [288, 55] width 6 height 6
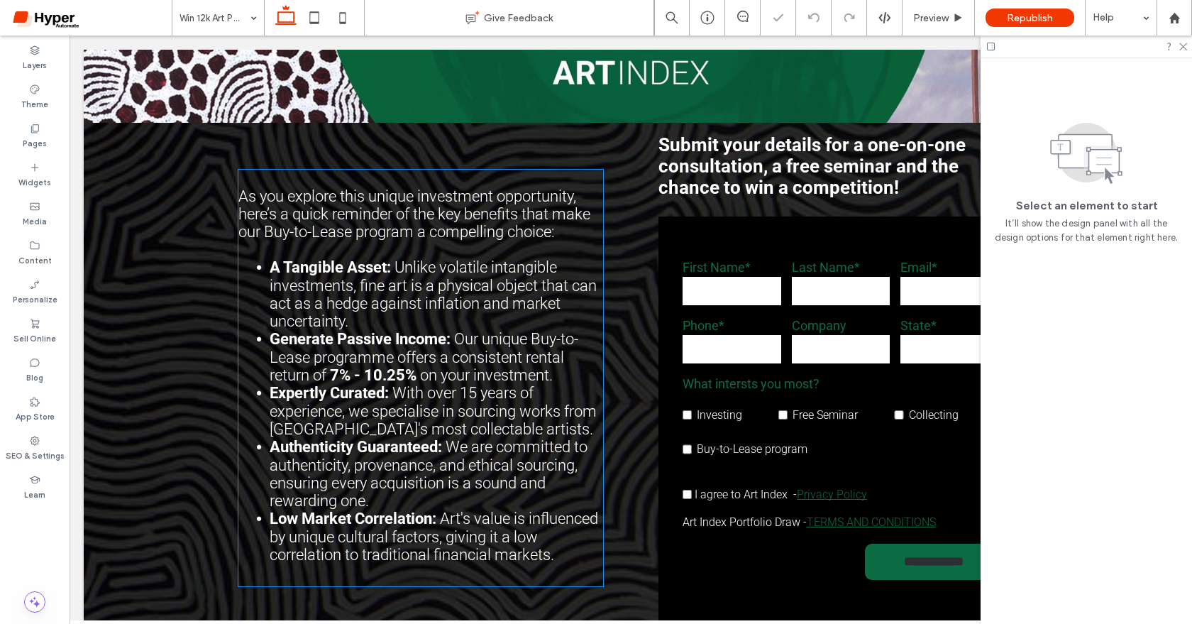
scroll to position [306, 0]
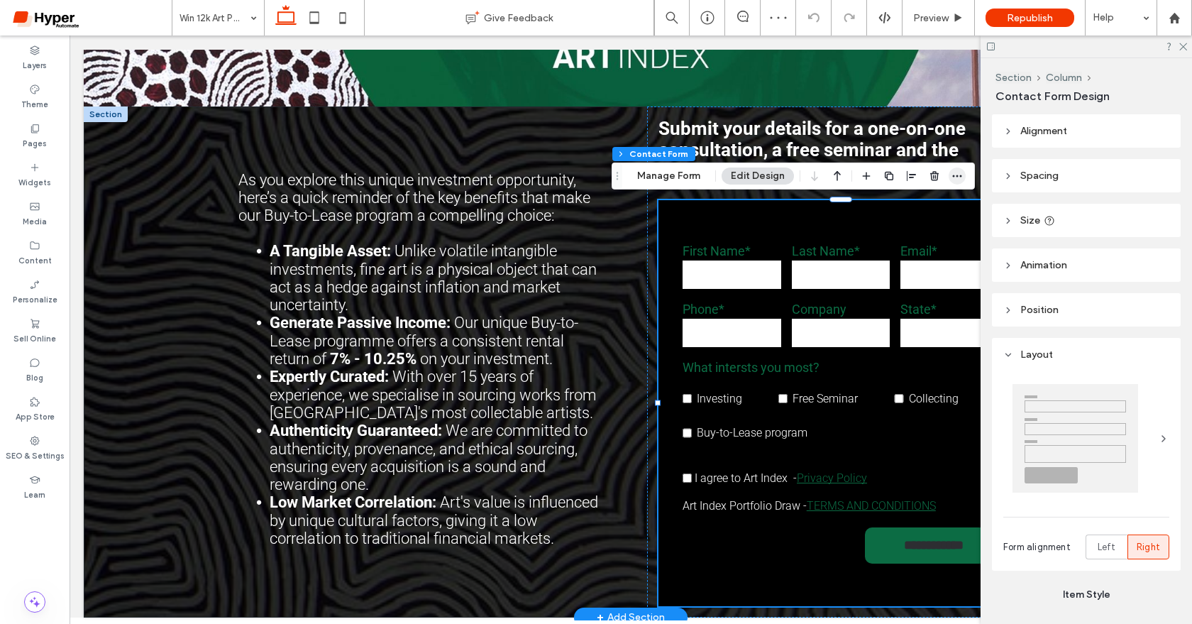
click at [955, 172] on icon "button" at bounding box center [957, 175] width 11 height 11
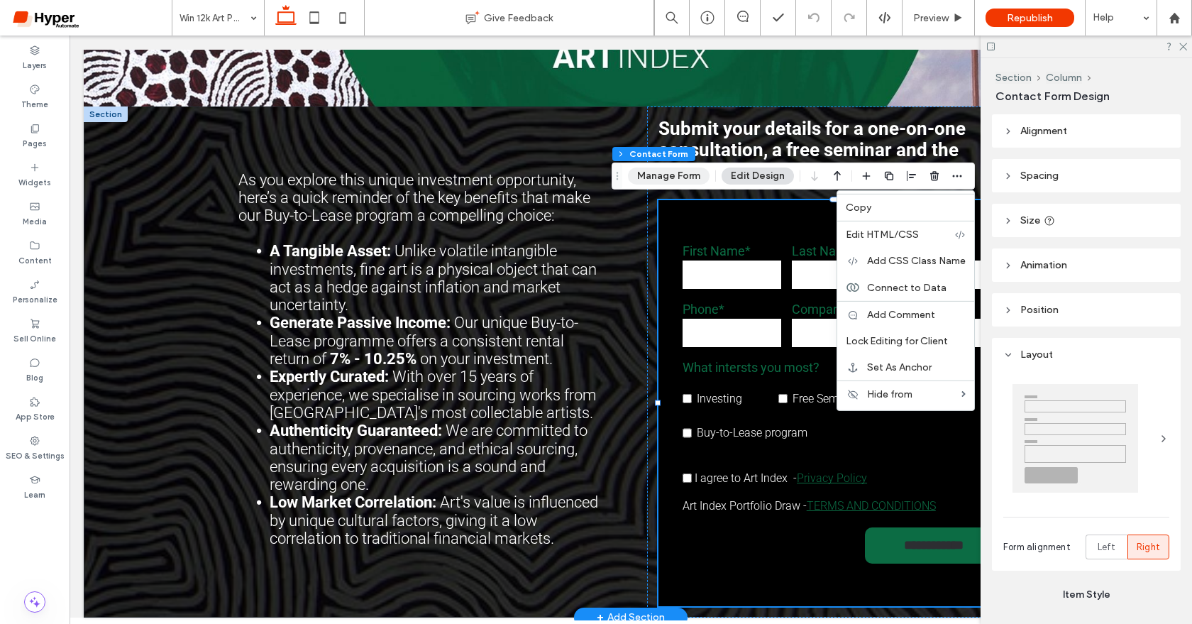
click at [675, 173] on button "Manage Form" at bounding box center [669, 175] width 82 height 17
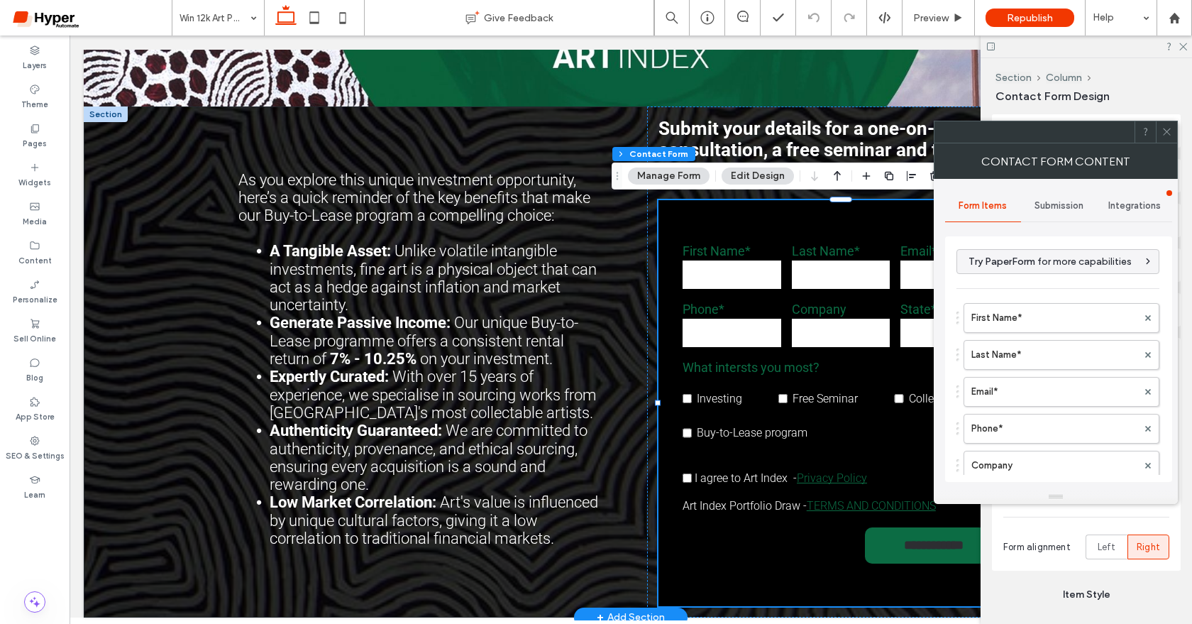
click at [1050, 211] on div "Submission" at bounding box center [1059, 205] width 76 height 31
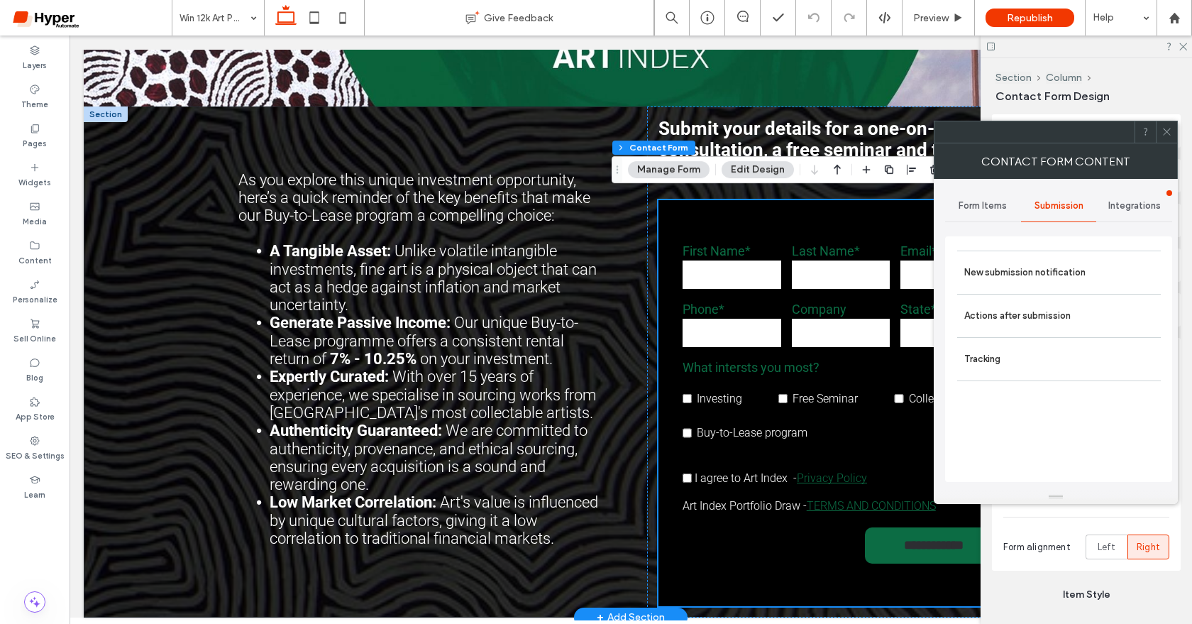
scroll to position [312, 0]
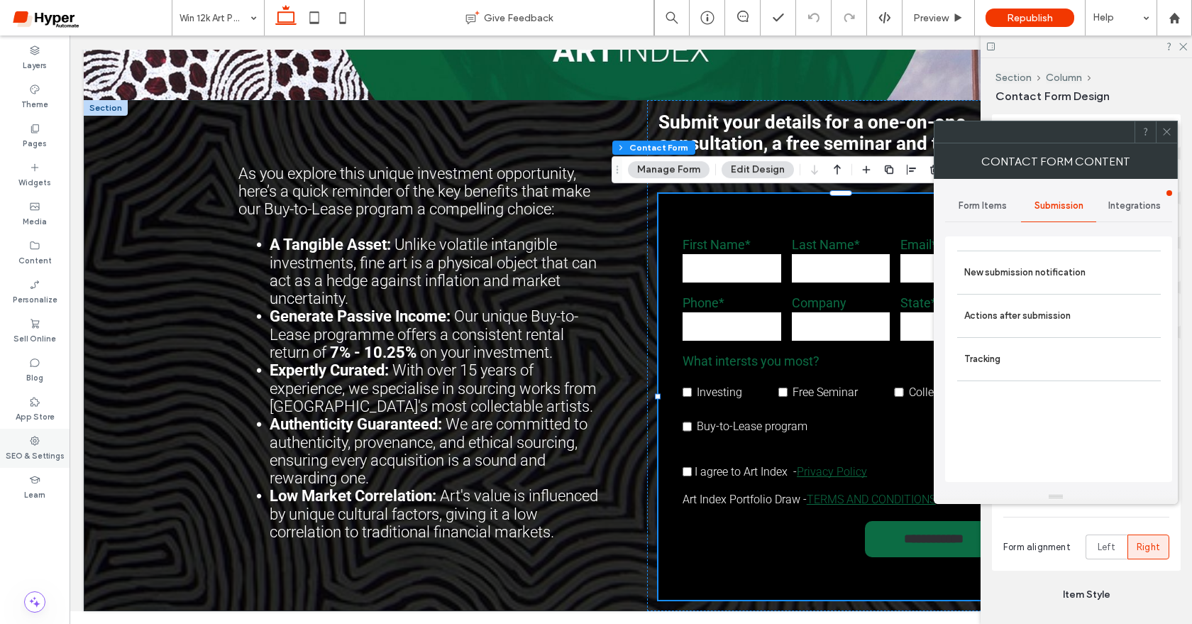
click at [35, 451] on label "SEO & Settings" at bounding box center [35, 454] width 59 height 16
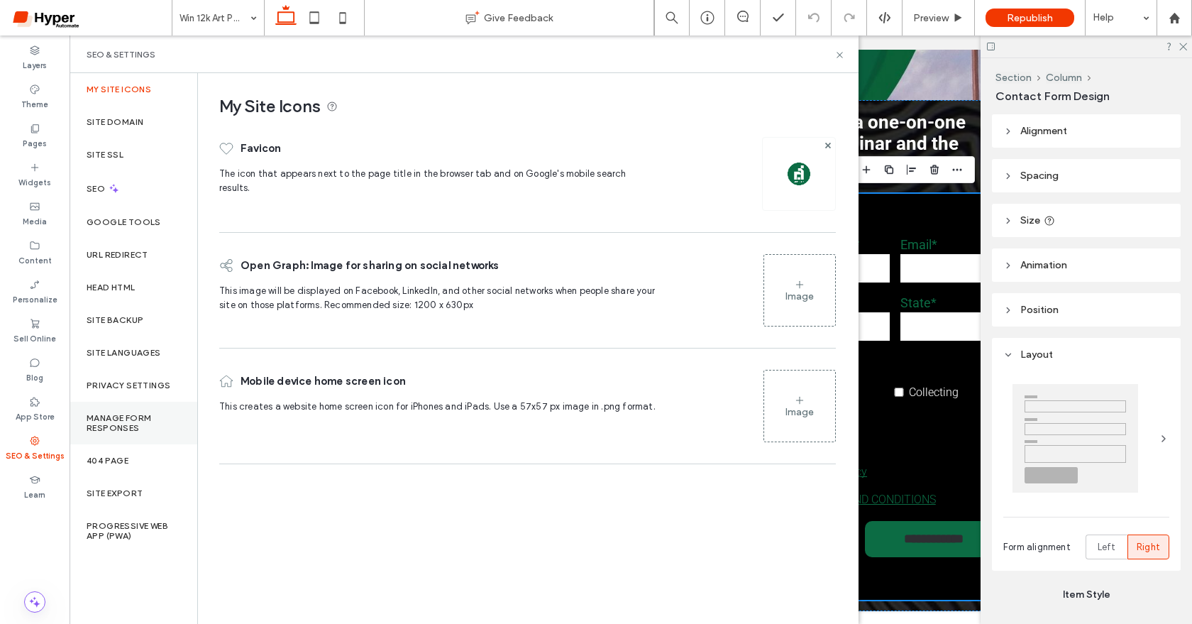
click at [141, 431] on label "Manage Form Responses" at bounding box center [134, 423] width 94 height 20
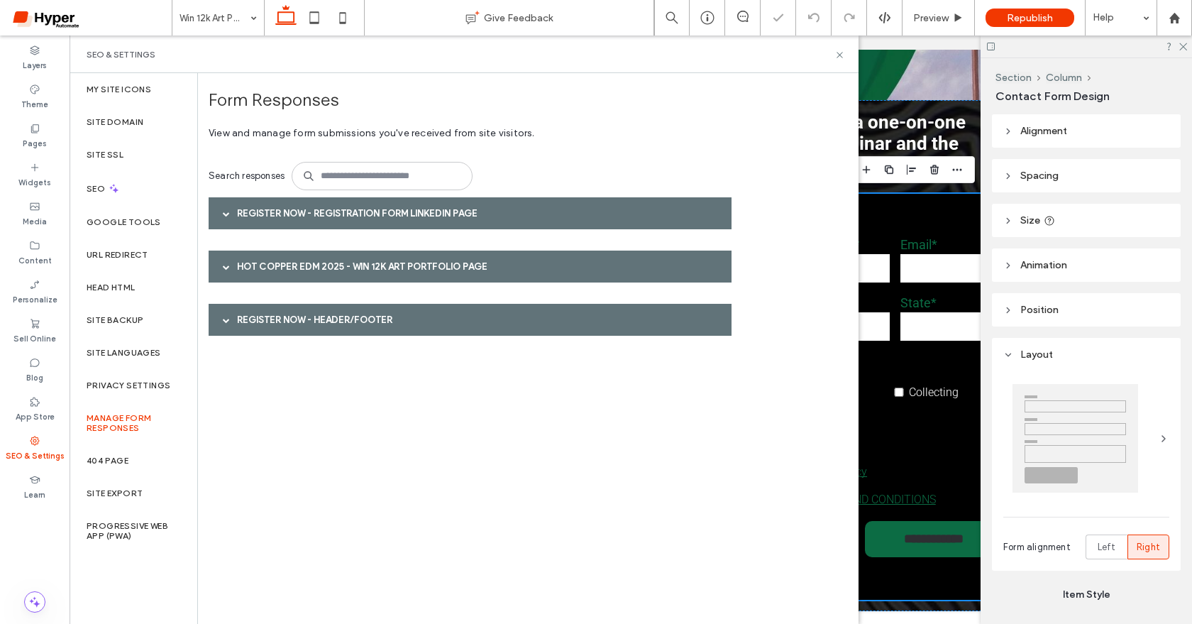
click at [369, 280] on div "Hot copper EDM 2025 - Win 12k Art Portfolio page" at bounding box center [470, 267] width 523 height 32
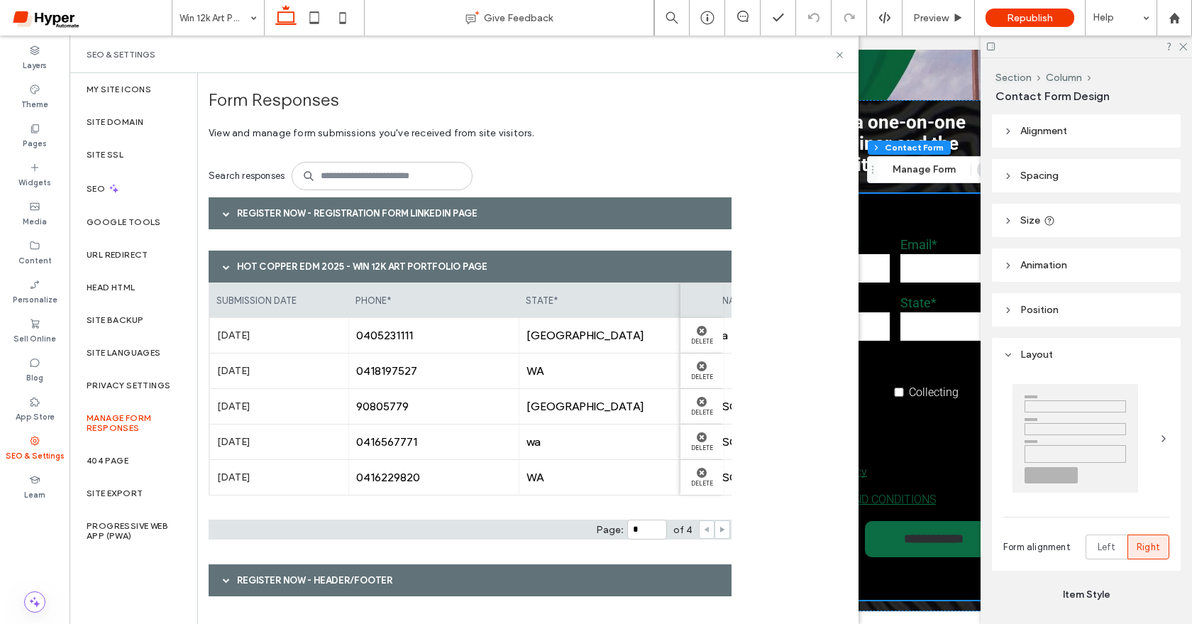
click at [719, 529] on icon at bounding box center [722, 529] width 7 height 7
click at [721, 529] on use at bounding box center [722, 530] width 5 height 6
click at [705, 528] on use at bounding box center [706, 530] width 5 height 6
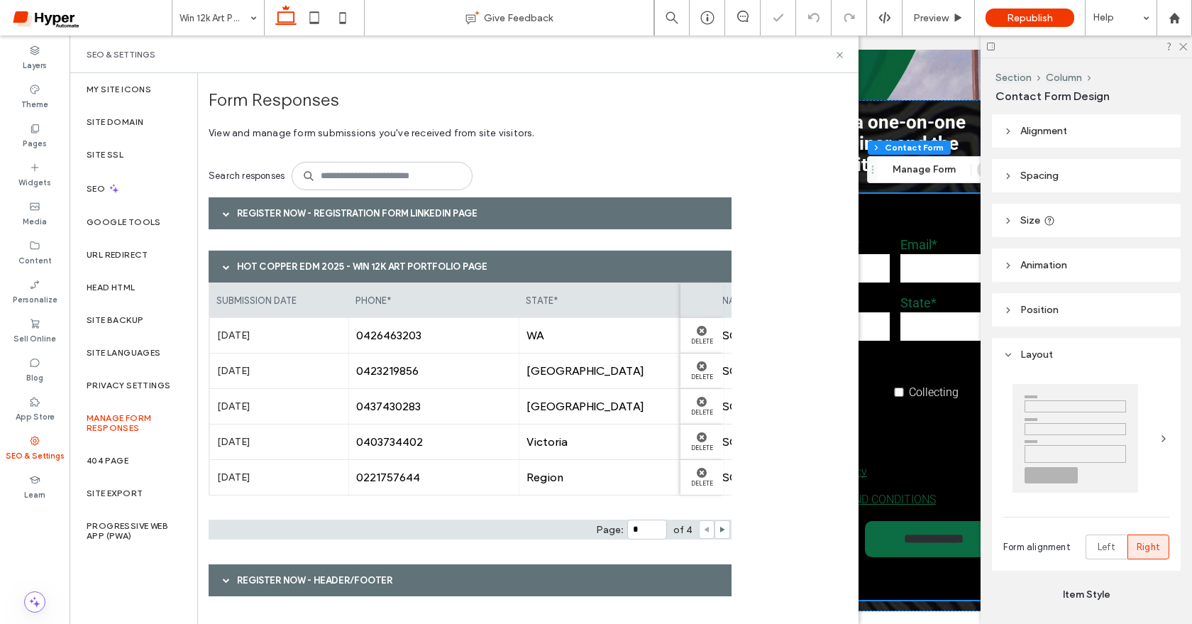
click at [705, 528] on use at bounding box center [706, 530] width 5 height 6
type input "*"
click at [705, 528] on div at bounding box center [707, 529] width 16 height 18
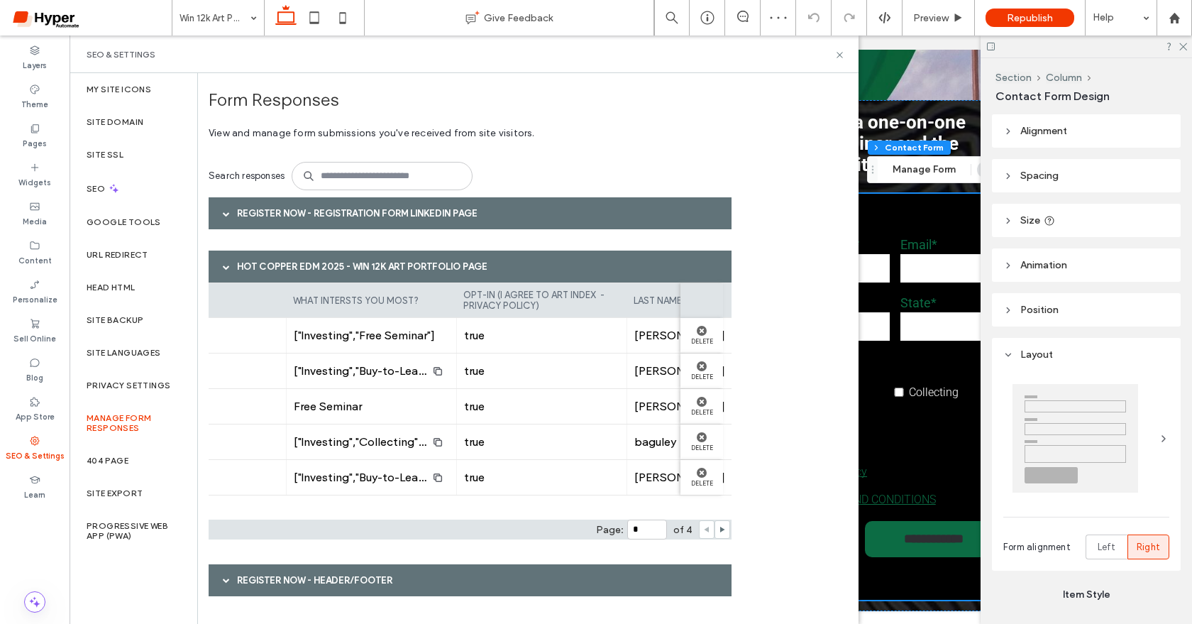
scroll to position [0, 1030]
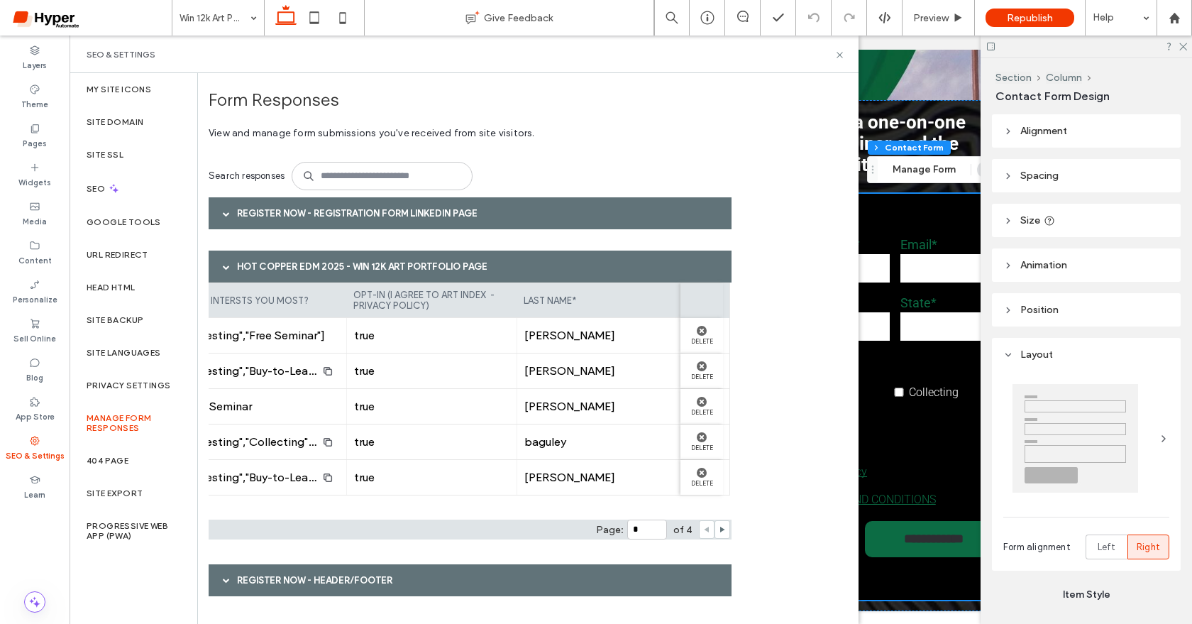
click at [967, 219] on div "**********" at bounding box center [841, 397] width 365 height 406
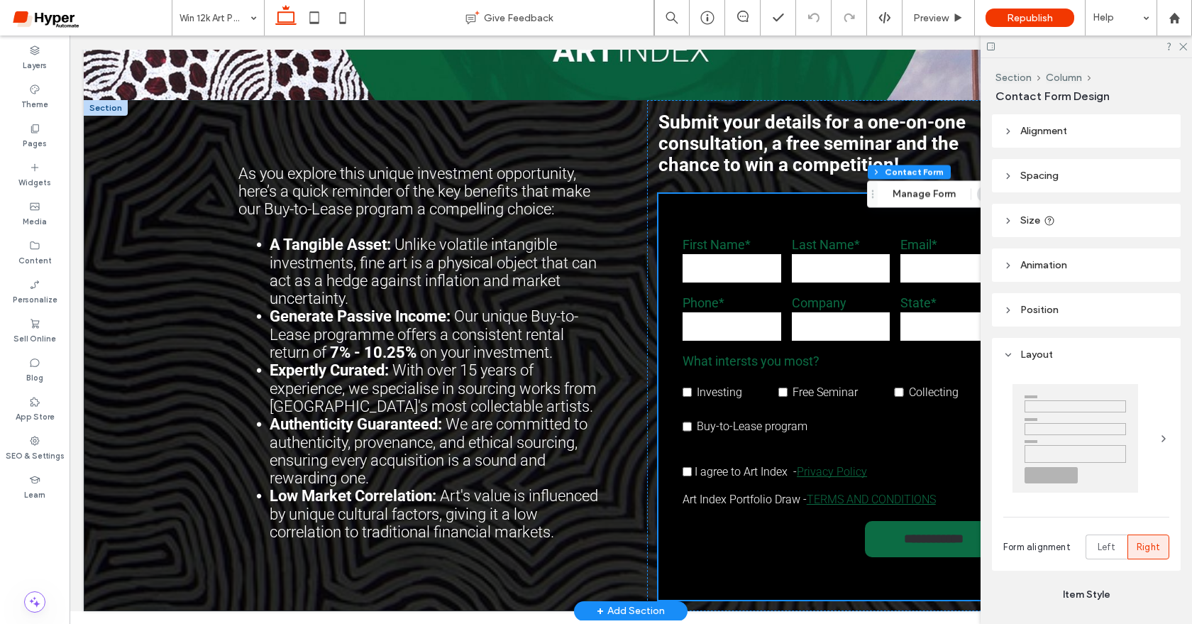
scroll to position [0, 0]
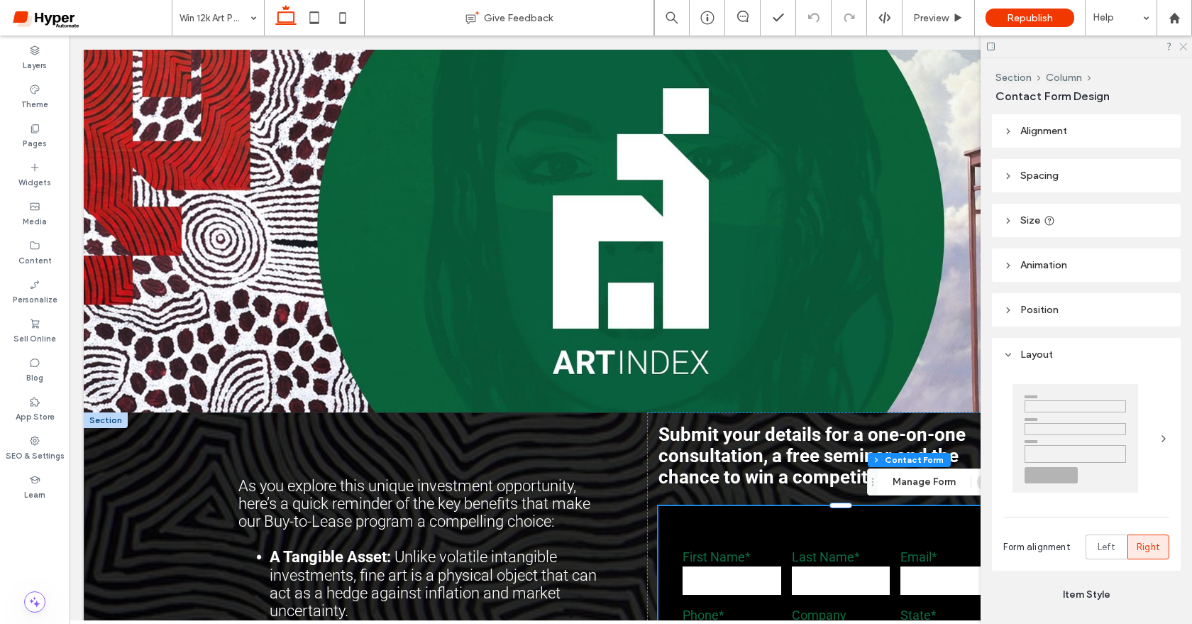
click at [1181, 47] on icon at bounding box center [1182, 45] width 9 height 9
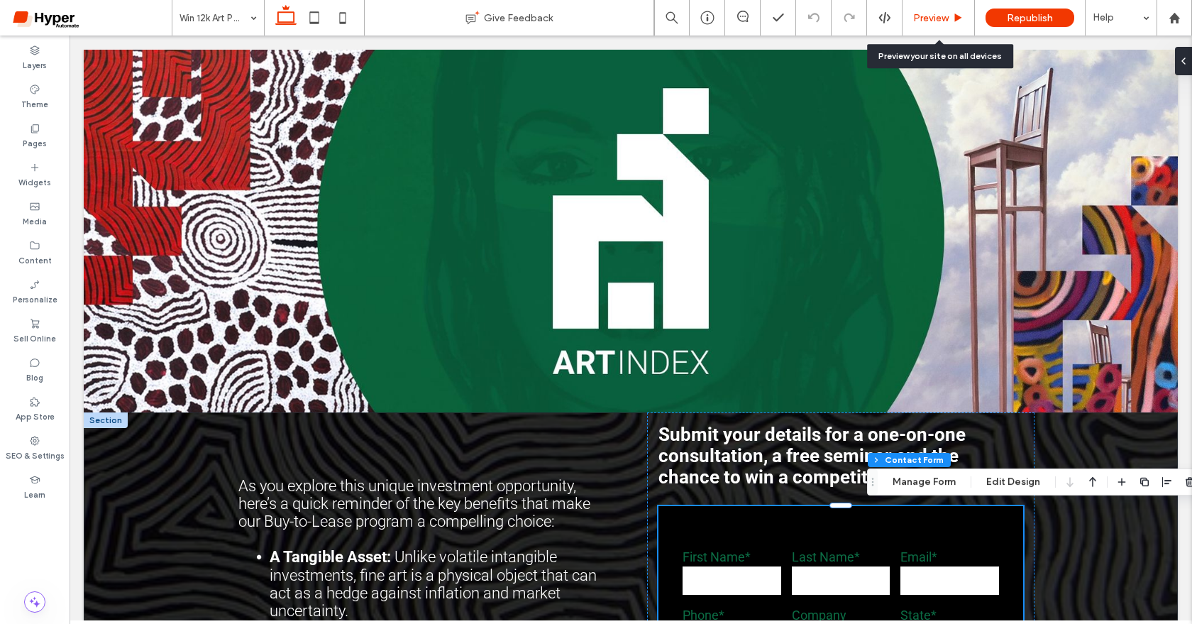
click at [939, 27] on div "Preview" at bounding box center [939, 17] width 72 height 35
click at [930, 26] on div "Preview" at bounding box center [939, 17] width 72 height 35
click at [933, 12] on span "Preview" at bounding box center [930, 18] width 35 height 12
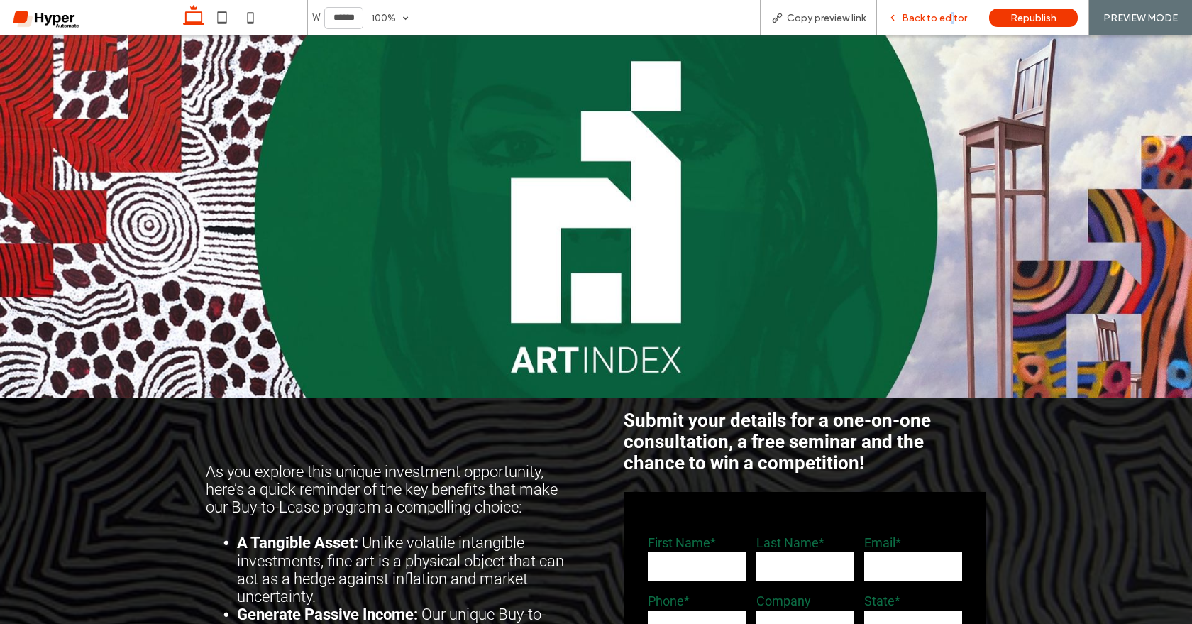
click at [954, 23] on span "Back to editor" at bounding box center [934, 18] width 65 height 12
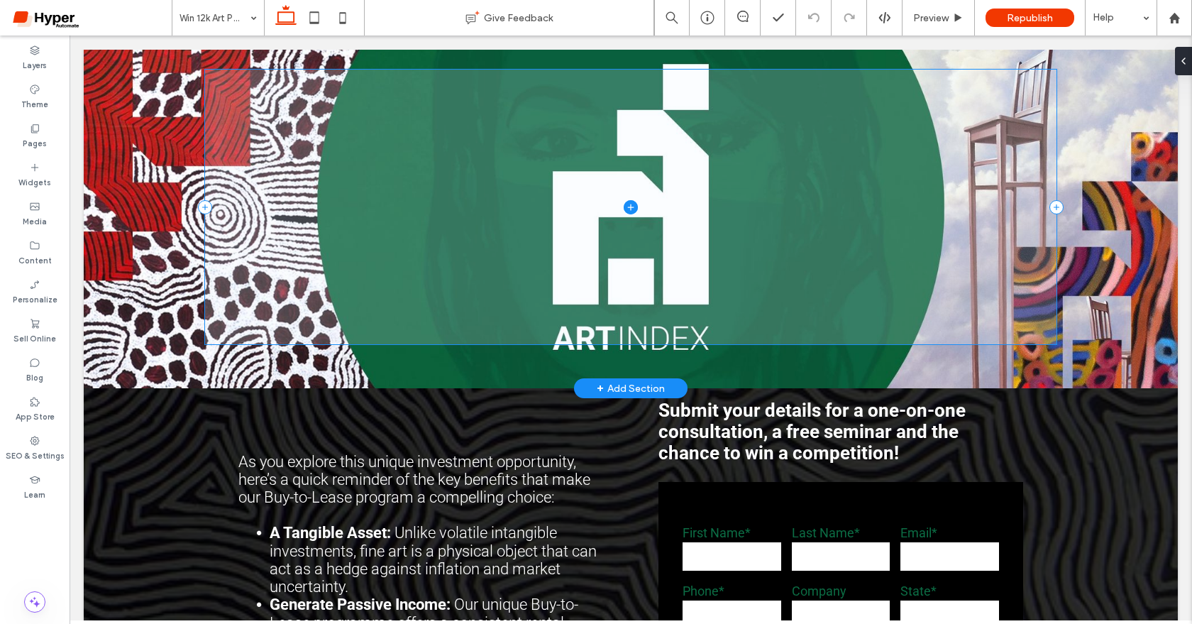
scroll to position [21, 0]
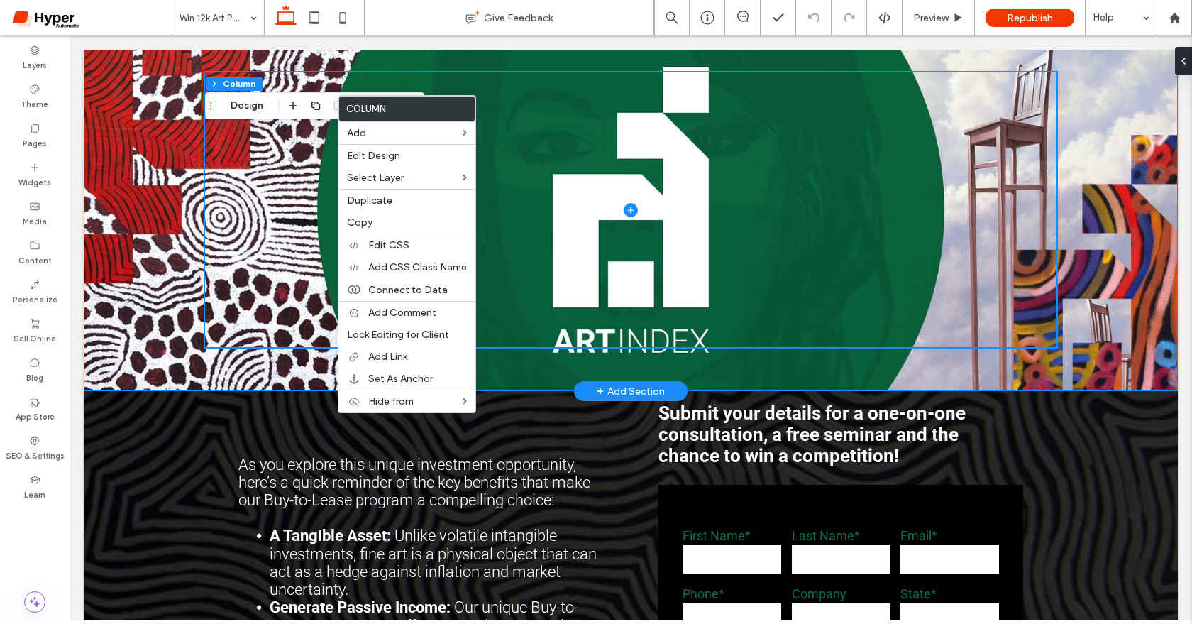
click at [111, 224] on div at bounding box center [631, 209] width 1094 height 363
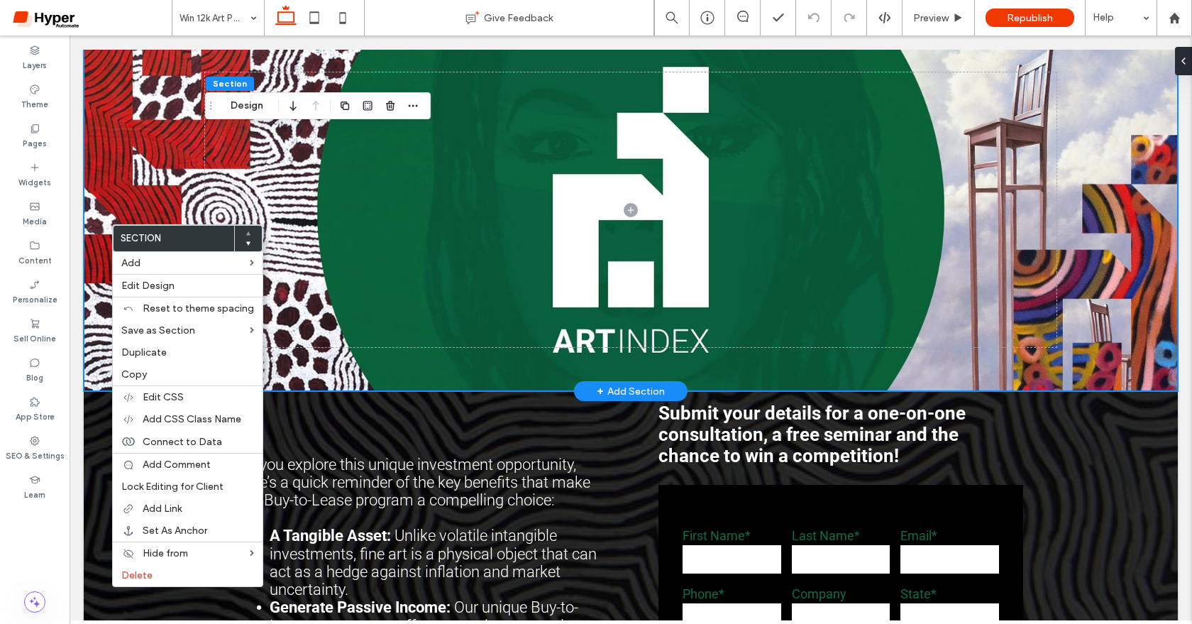
click at [179, 189] on div at bounding box center [631, 209] width 1094 height 363
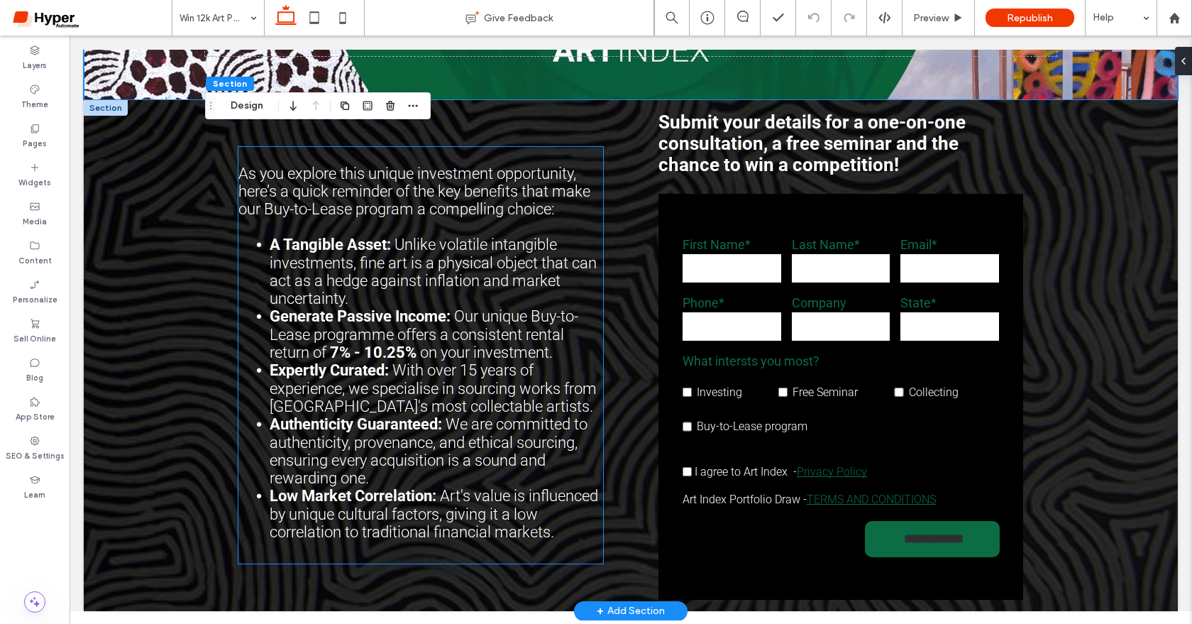
scroll to position [0, 0]
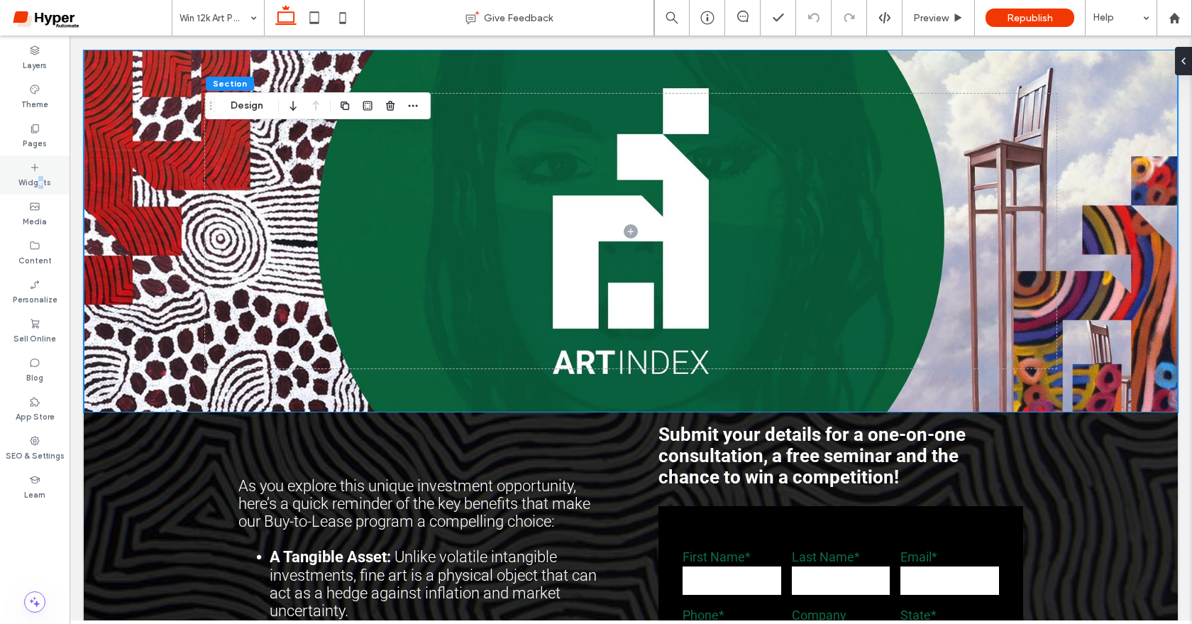
click at [40, 183] on label "Widgets" at bounding box center [34, 181] width 33 height 16
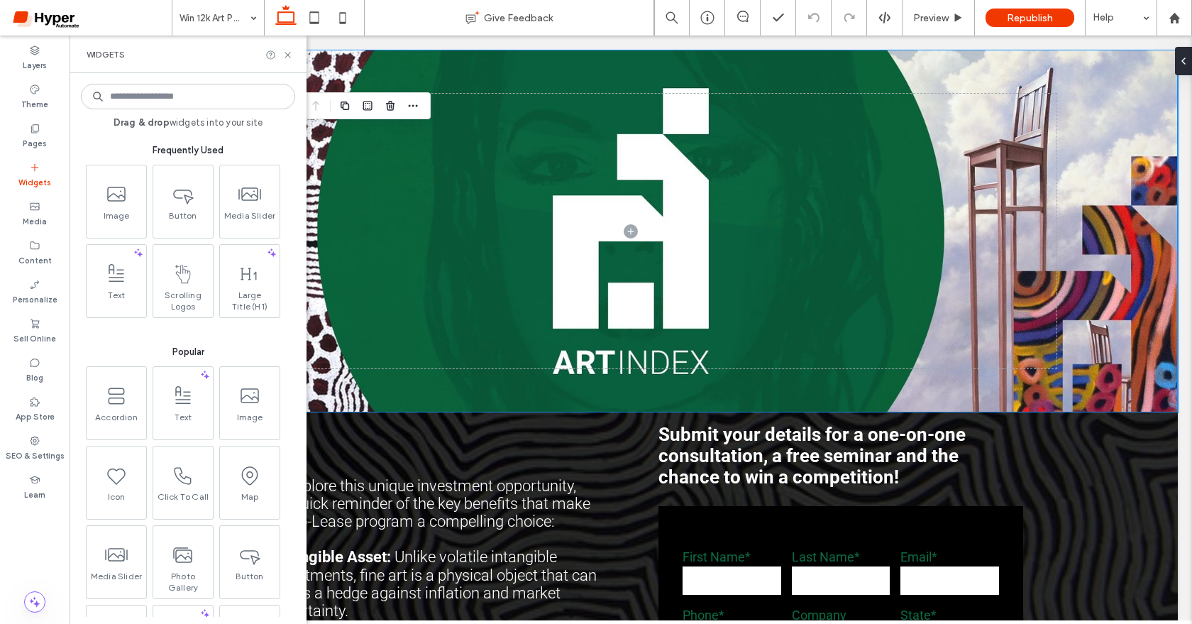
click at [431, 55] on div at bounding box center [631, 231] width 852 height 363
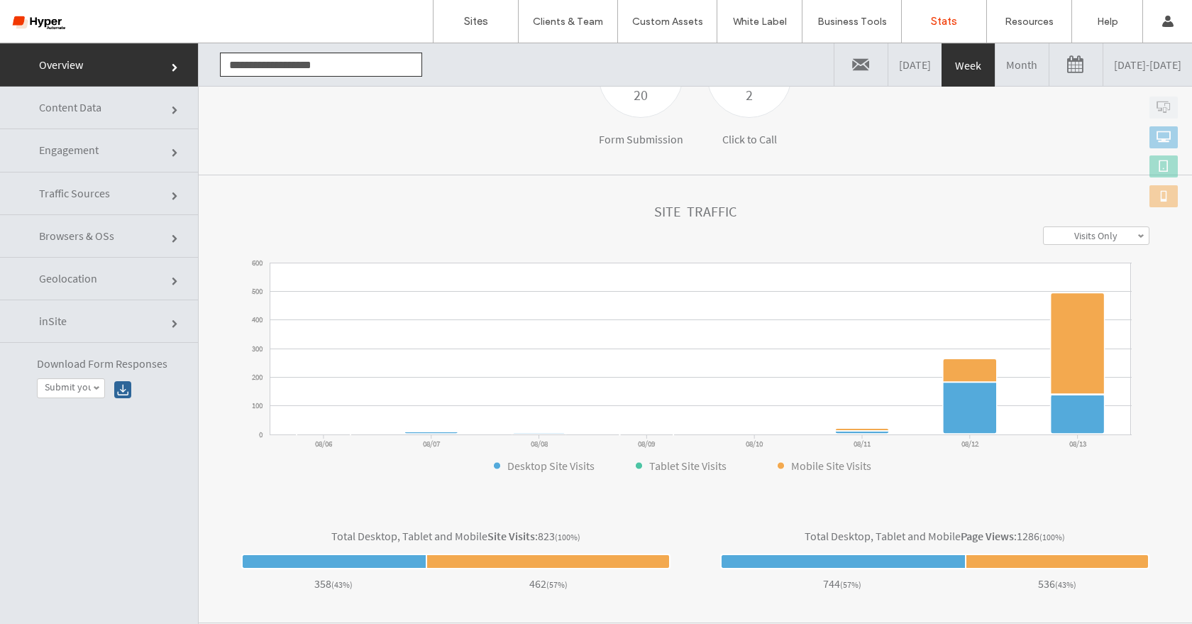
scroll to position [316, 0]
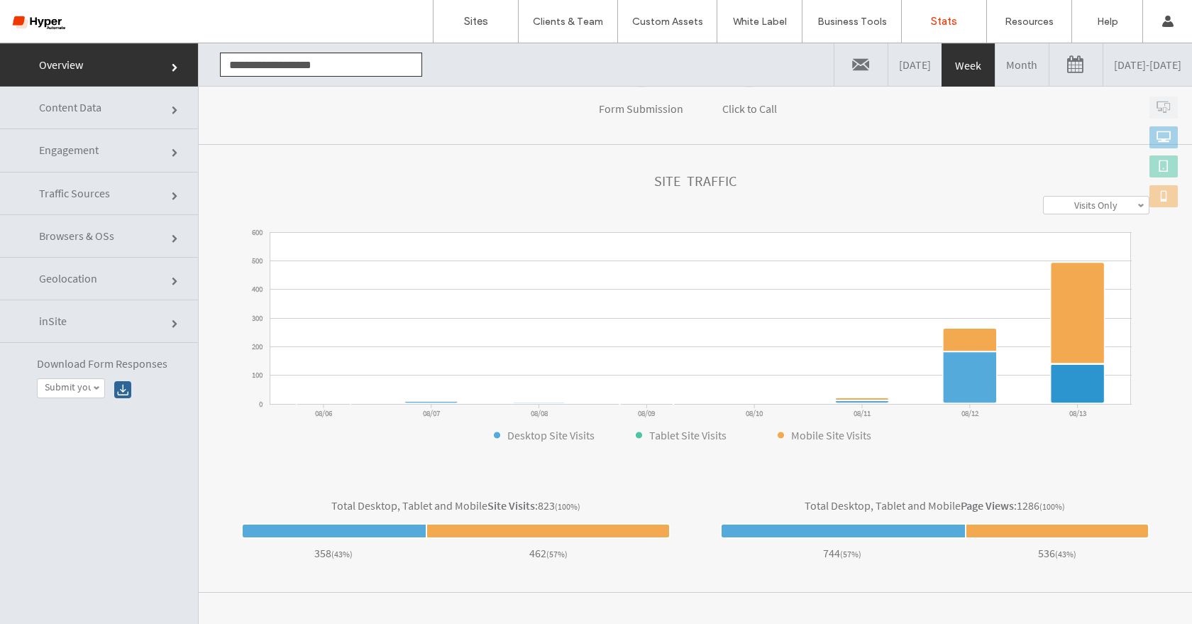
click at [1074, 390] on icon at bounding box center [1078, 384] width 54 height 39
click link "Traffic Sources"
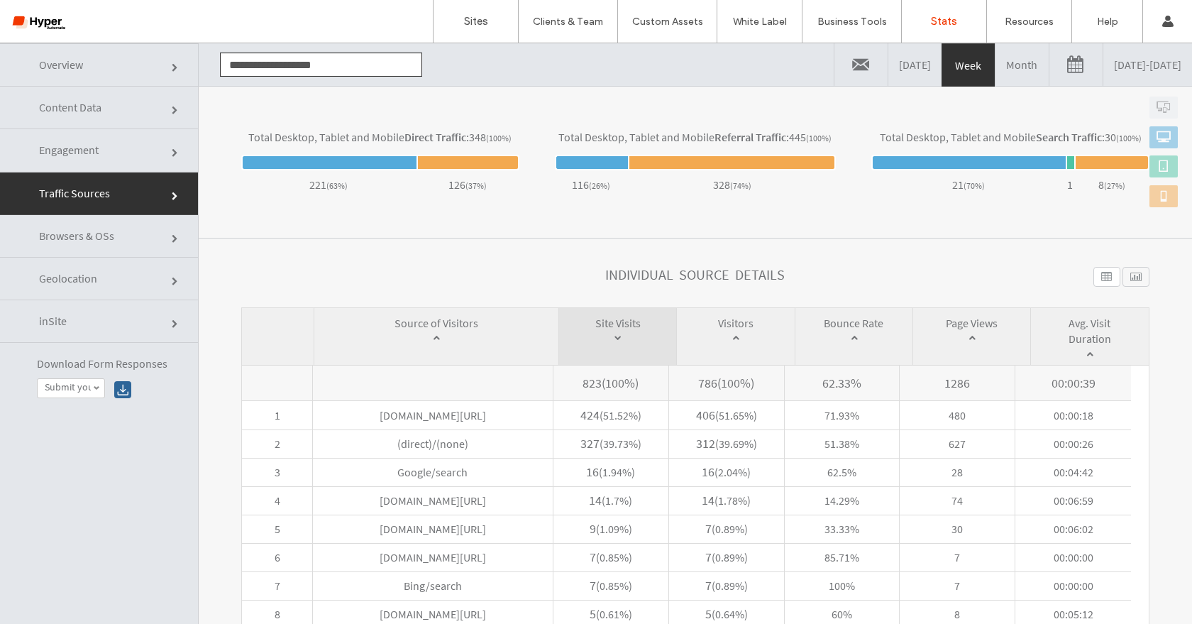
scroll to position [560, 0]
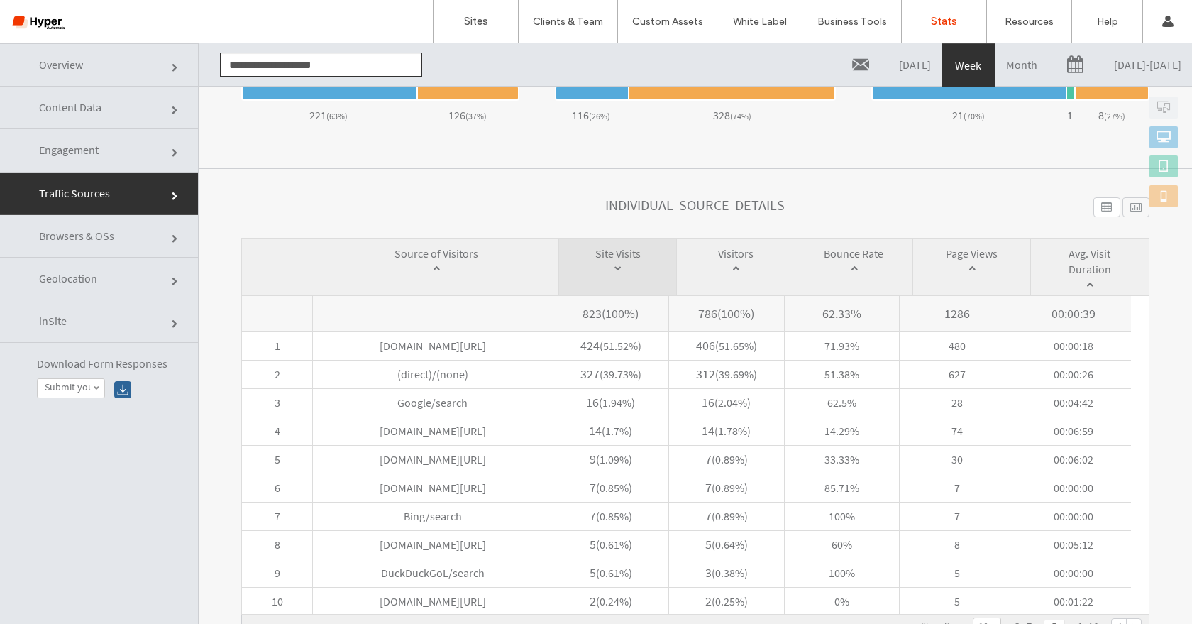
click span
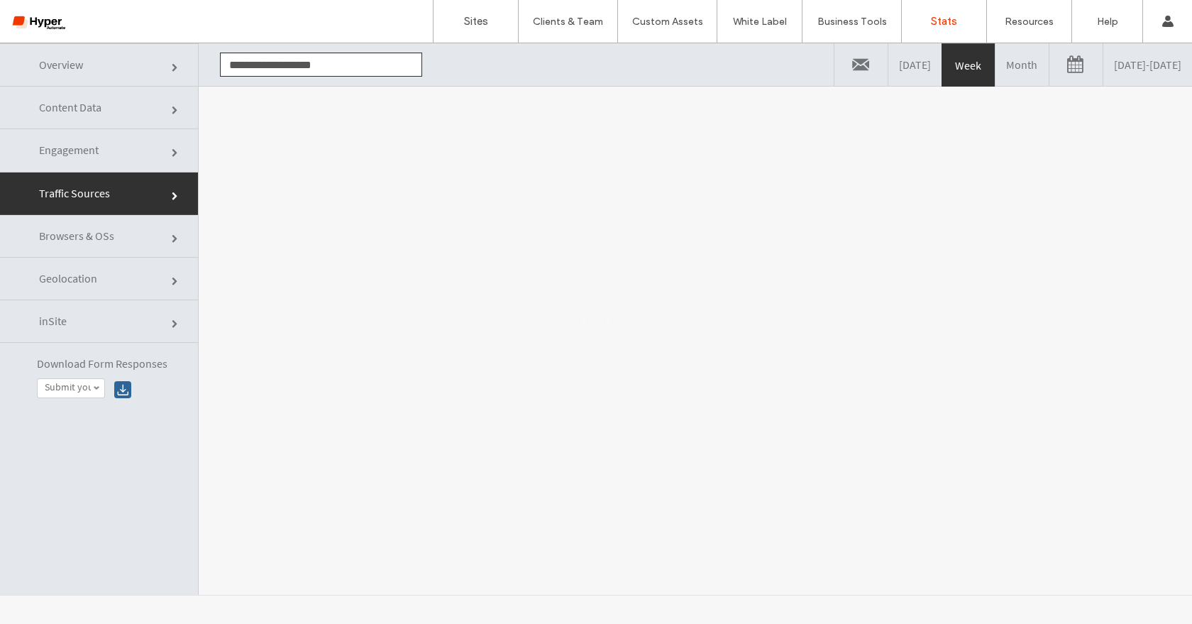
click at [96, 379] on link "Submit your details for a risk free consultation and your chance to win!" at bounding box center [71, 388] width 67 height 19
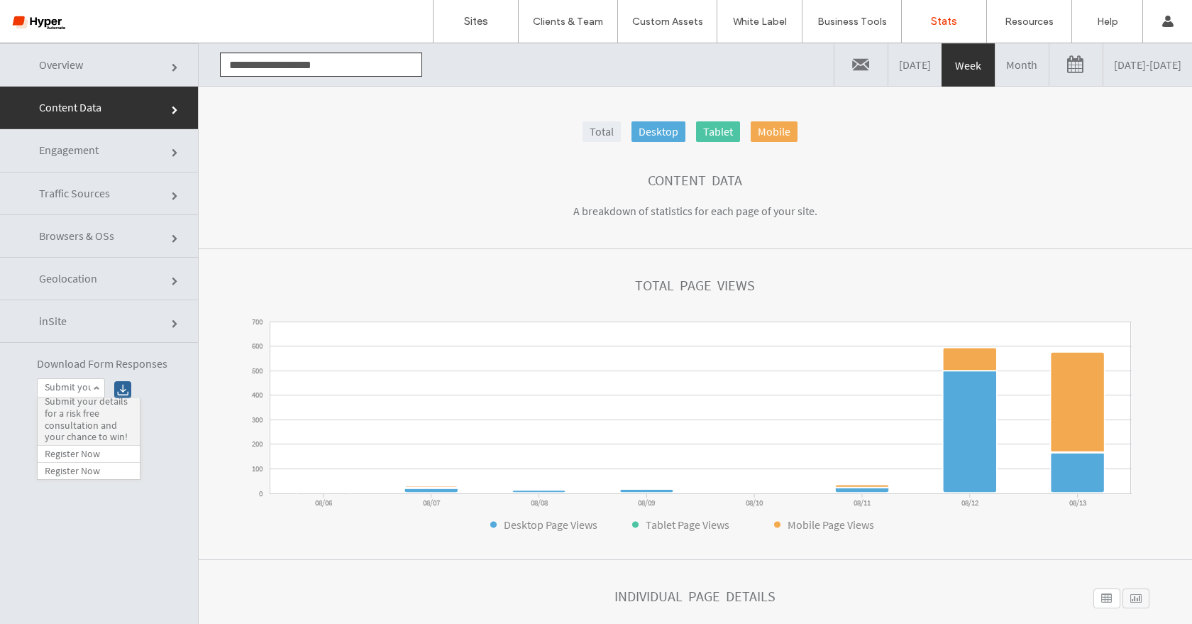
scroll to position [0, 0]
click at [99, 443] on label "Submit your details for a risk free consultation and your chance to win!" at bounding box center [89, 424] width 88 height 48
click div
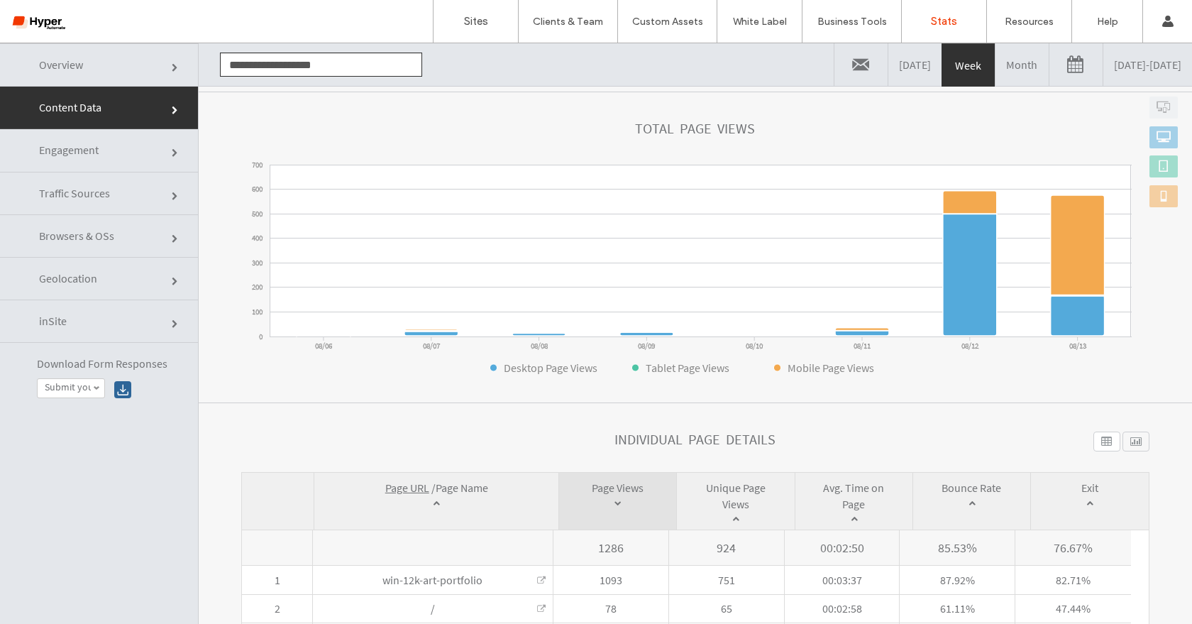
scroll to position [167, 0]
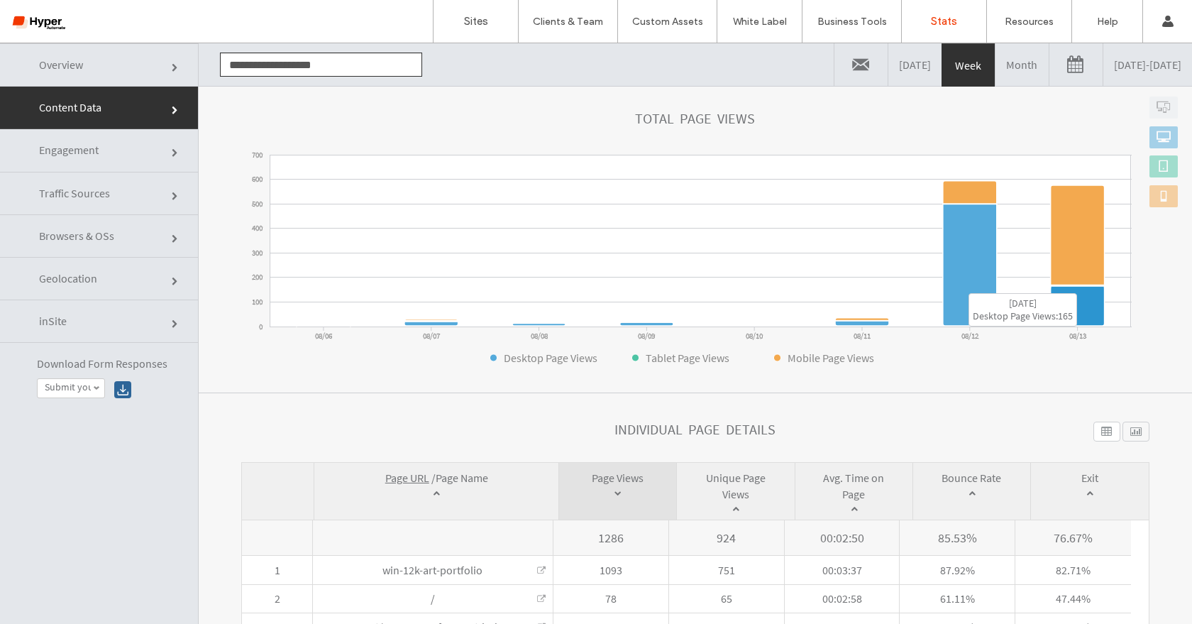
click at [1083, 295] on icon at bounding box center [1078, 306] width 54 height 40
click at [486, 23] on label "Sites" at bounding box center [476, 21] width 24 height 13
